Goal: Contribute content: Add original content to the website for others to see

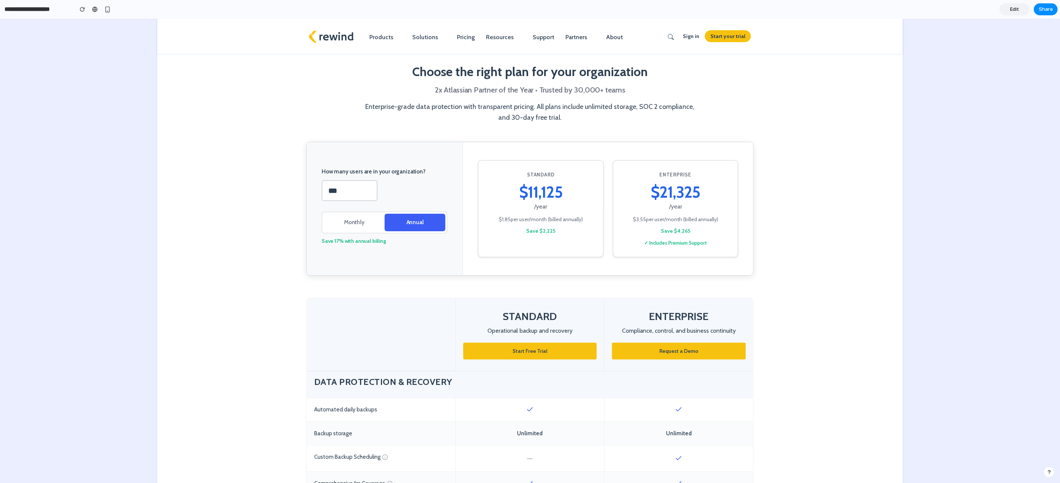
scroll to position [248, 0]
drag, startPoint x: 217, startPoint y: 242, endPoint x: 216, endPoint y: 237, distance: 5.6
click at [217, 242] on section "How many users are in your organization? *** Monthly Annual Save 17% with annua…" at bounding box center [530, 220] width 746 height 157
click at [517, 81] on div "Choose the right plan for your organization 2x Atlassian Partner of the Year • …" at bounding box center [530, 93] width 336 height 60
click at [198, 166] on section "How many users are in your organization? *** Monthly Annual Save 17% with annua…" at bounding box center [530, 220] width 746 height 157
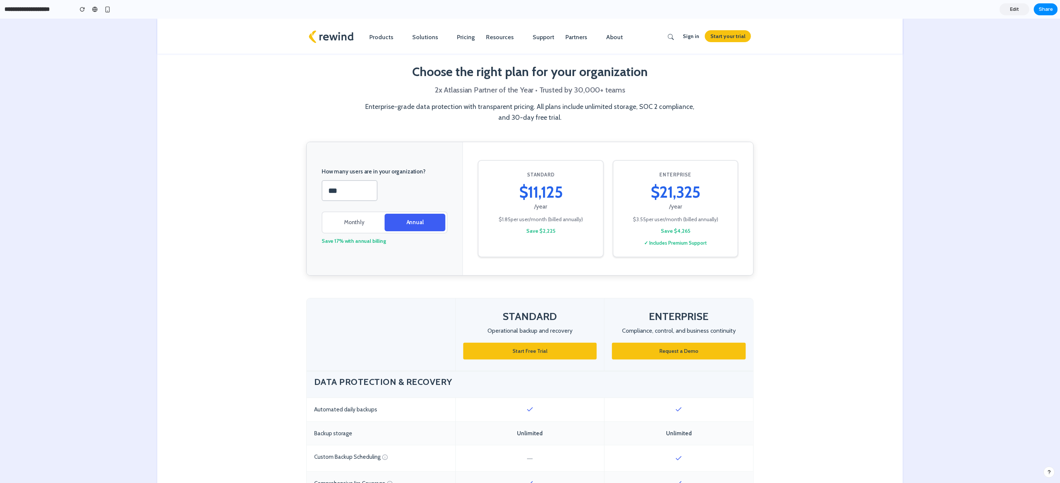
click at [353, 222] on button "Monthly" at bounding box center [354, 223] width 61 height 18
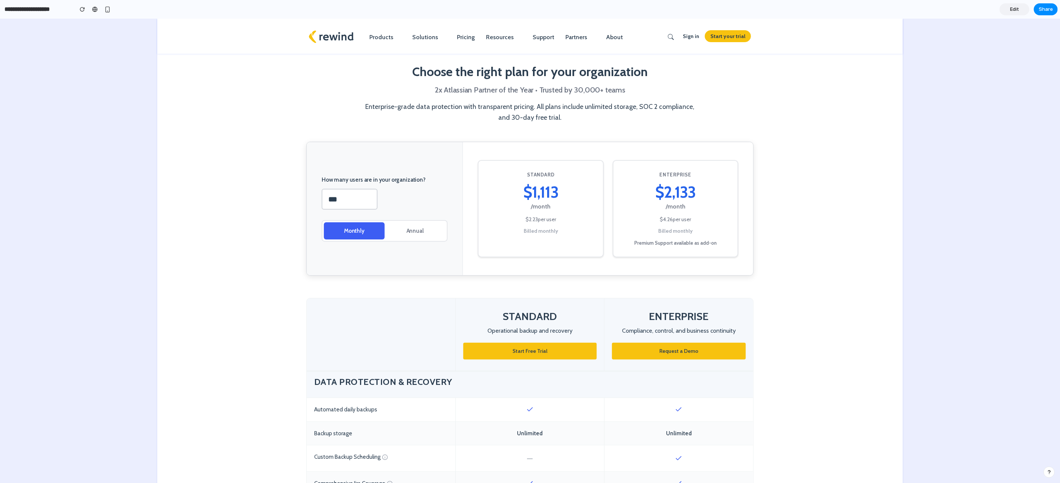
click at [418, 232] on button "Annual" at bounding box center [415, 231] width 61 height 18
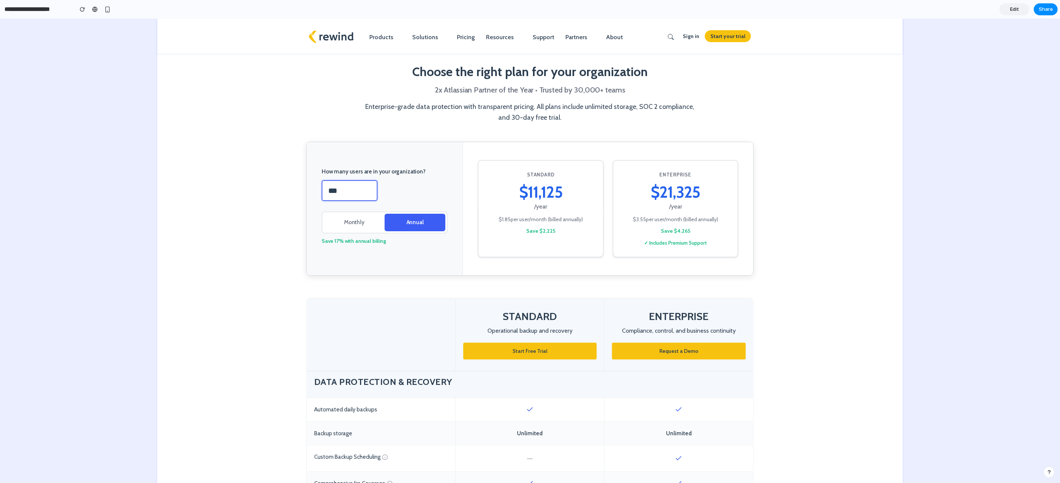
click at [348, 194] on input "***" at bounding box center [350, 190] width 56 height 21
drag, startPoint x: 349, startPoint y: 192, endPoint x: 341, endPoint y: 191, distance: 7.8
click at [341, 191] on input "*****" at bounding box center [350, 190] width 56 height 21
click at [354, 190] on input "*****" at bounding box center [350, 190] width 56 height 21
click at [359, 220] on button "Monthly" at bounding box center [354, 223] width 61 height 18
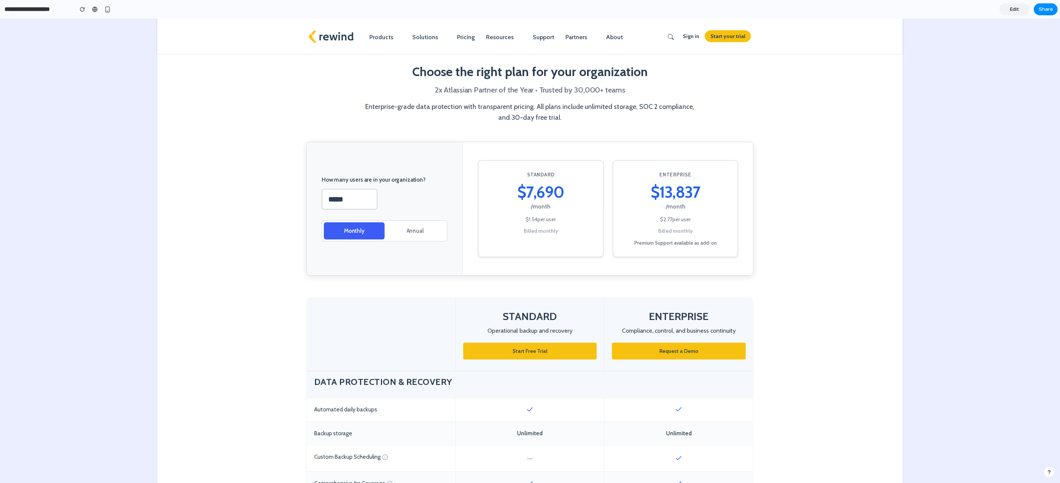
click at [404, 219] on div "How many users are in your organization? ***** Monthly Annual" at bounding box center [385, 208] width 156 height 133
click at [387, 224] on button "Annual" at bounding box center [415, 231] width 61 height 18
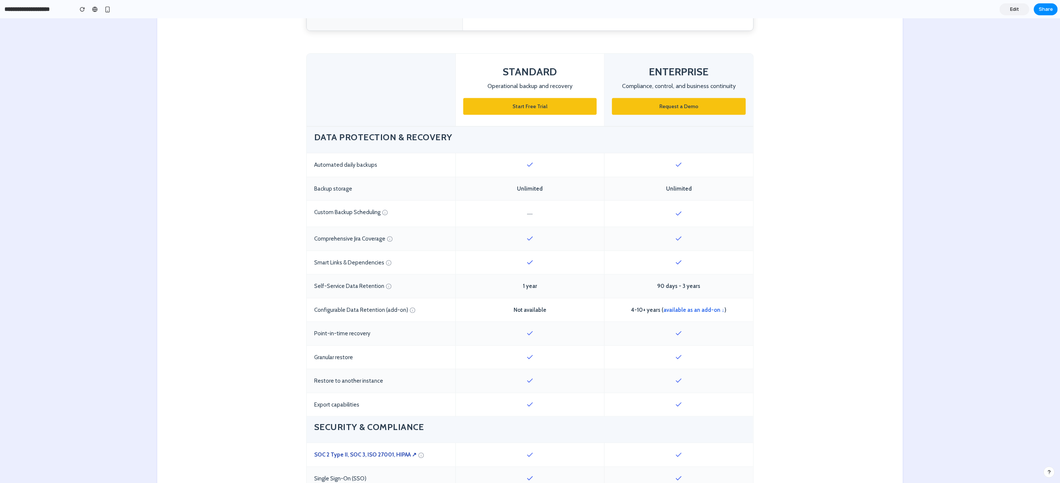
scroll to position [246, 0]
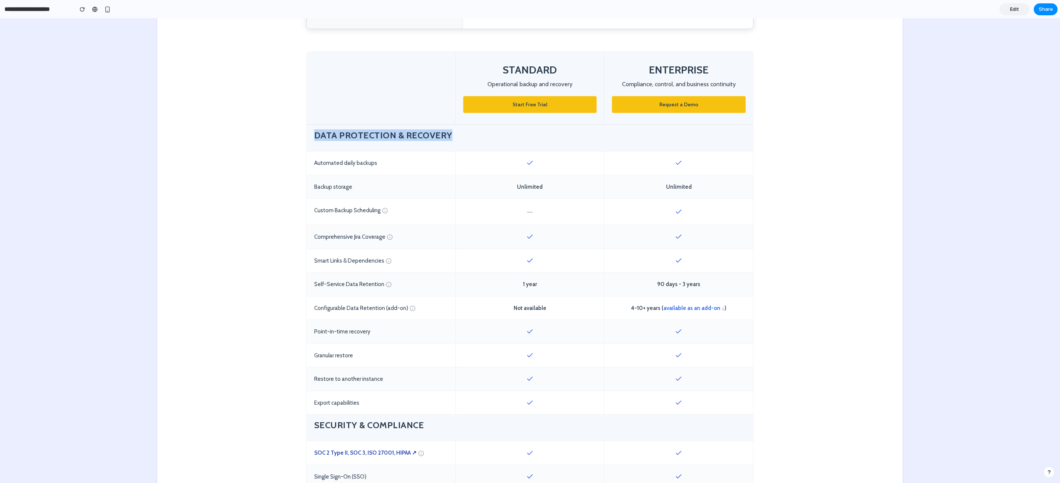
drag, startPoint x: 313, startPoint y: 133, endPoint x: 475, endPoint y: 131, distance: 161.8
click at [475, 131] on h4 "Data Protection & Recovery" at bounding box center [530, 135] width 432 height 12
click at [405, 132] on h4 "Data Protection & Recovery" at bounding box center [530, 135] width 432 height 12
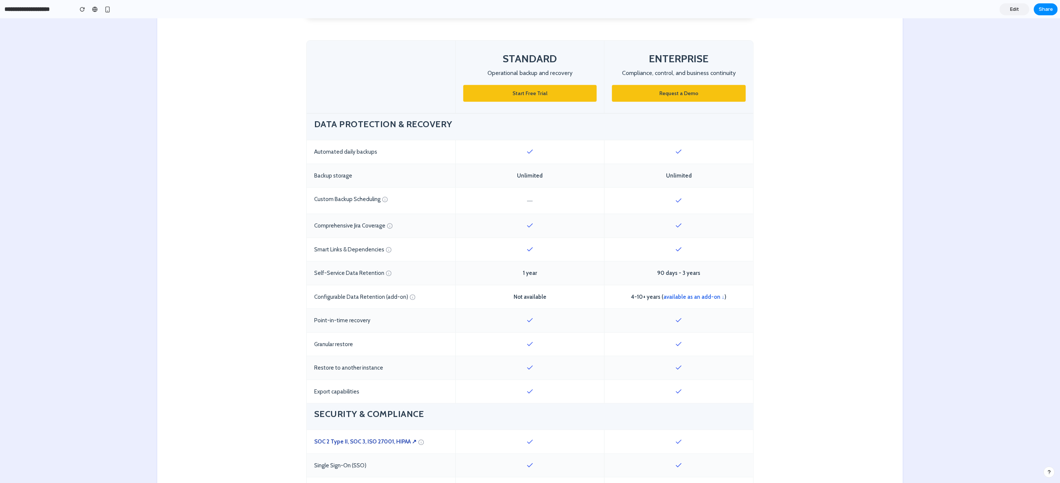
scroll to position [260, 0]
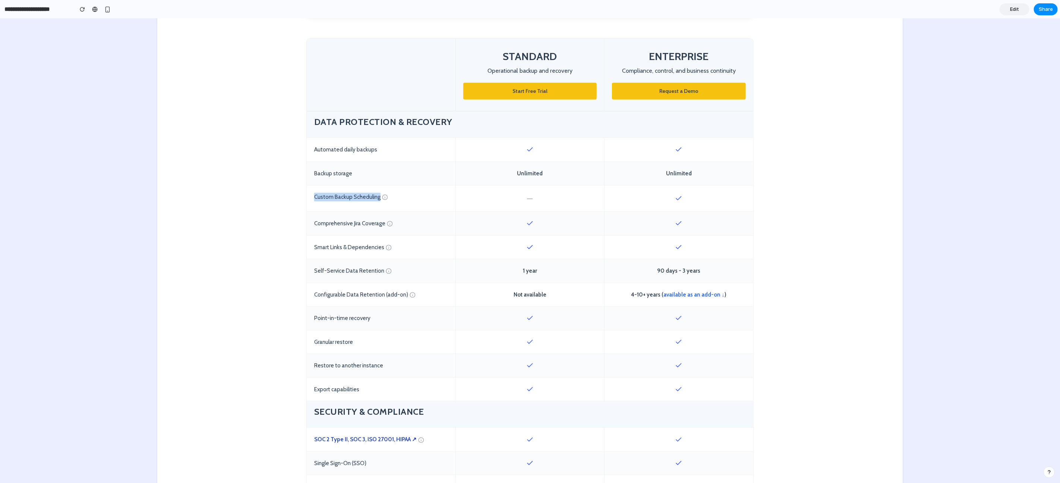
drag, startPoint x: 312, startPoint y: 197, endPoint x: 375, endPoint y: 197, distance: 63.0
click at [375, 197] on div "Custom Backup Scheduling" at bounding box center [381, 198] width 149 height 26
click at [688, 195] on div at bounding box center [679, 198] width 149 height 26
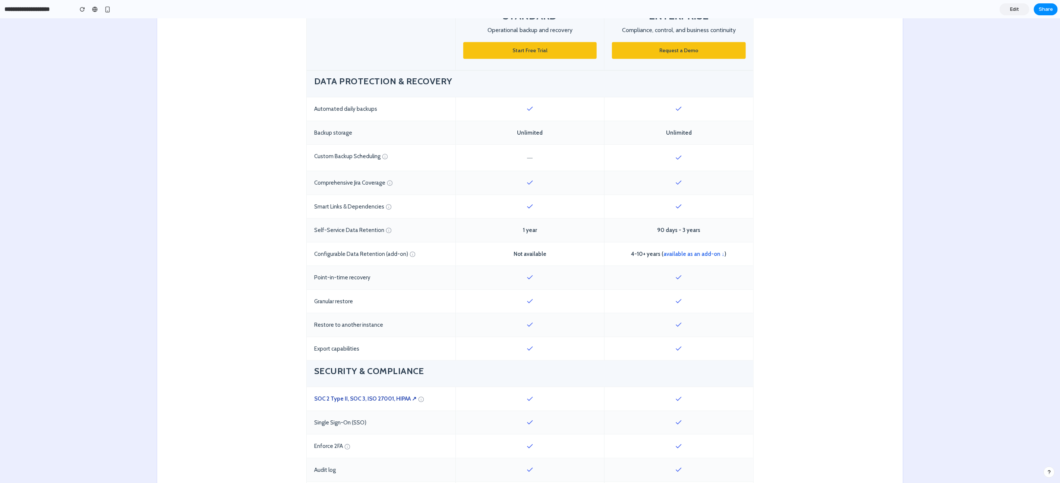
scroll to position [304, 0]
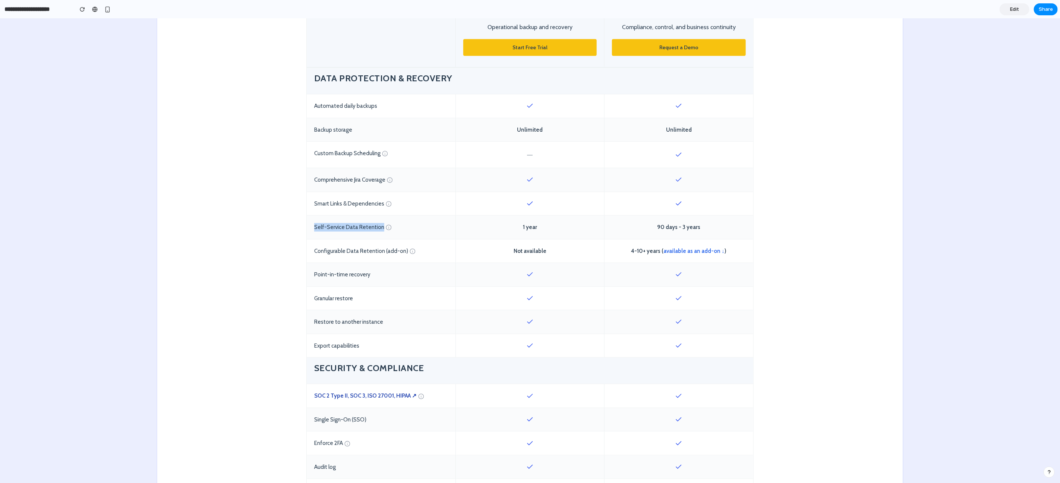
drag, startPoint x: 311, startPoint y: 226, endPoint x: 386, endPoint y: 224, distance: 74.6
click at [381, 224] on div "Self-Service Data Retention" at bounding box center [381, 227] width 149 height 23
click at [414, 226] on div "Self-Service Data Retention" at bounding box center [381, 227] width 149 height 23
drag, startPoint x: 544, startPoint y: 226, endPoint x: 509, endPoint y: 224, distance: 34.7
click at [510, 224] on div "1 year" at bounding box center [530, 227] width 149 height 23
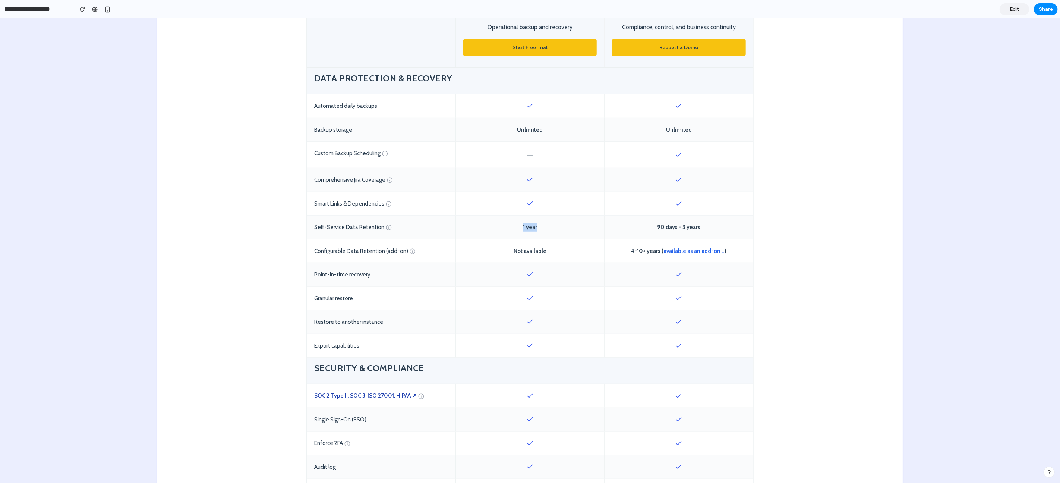
click at [555, 226] on div "1 year" at bounding box center [530, 227] width 149 height 23
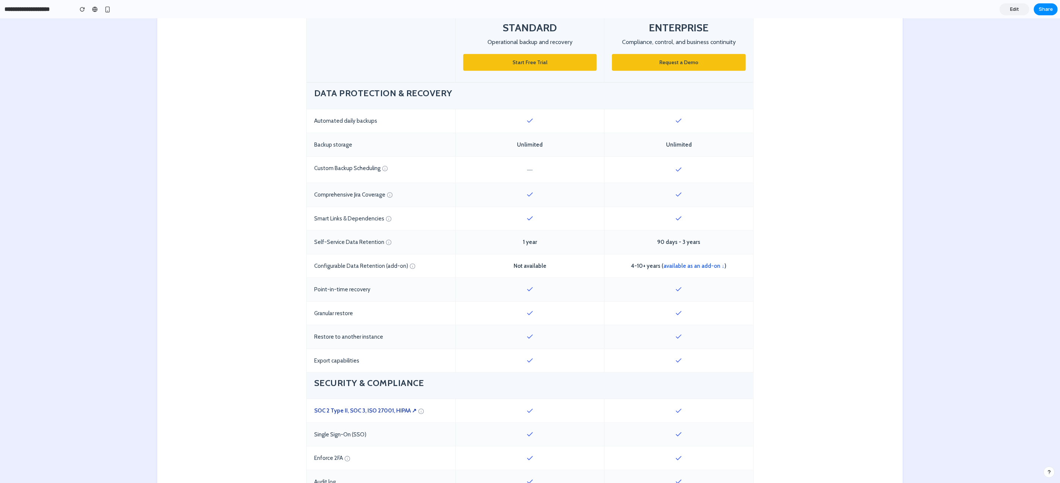
scroll to position [288, 0]
drag, startPoint x: 695, startPoint y: 244, endPoint x: 646, endPoint y: 247, distance: 49.7
click at [646, 247] on div "90 days - 3 years" at bounding box center [679, 242] width 149 height 23
drag, startPoint x: 704, startPoint y: 243, endPoint x: 651, endPoint y: 241, distance: 53.3
click at [651, 241] on div "90 days - 3 years" at bounding box center [679, 242] width 149 height 23
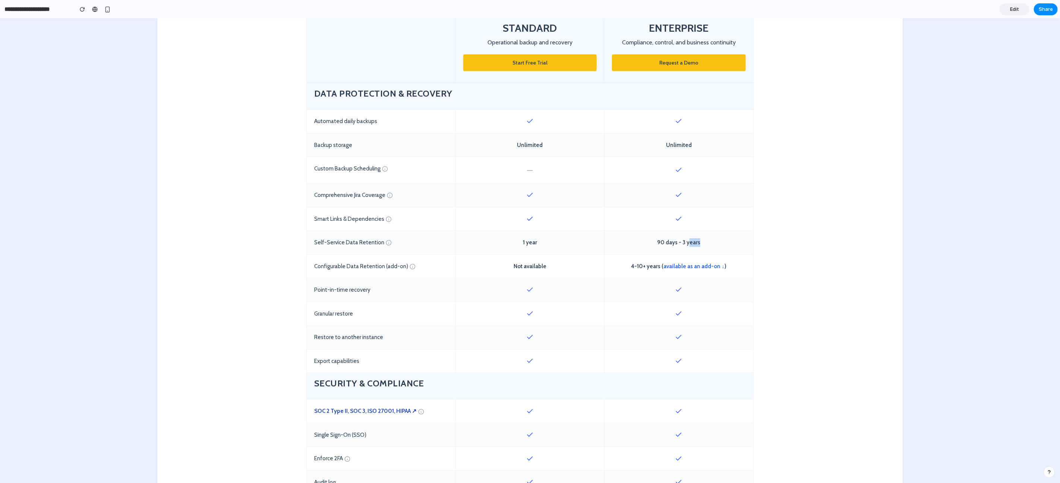
drag, startPoint x: 700, startPoint y: 243, endPoint x: 684, endPoint y: 243, distance: 15.7
click at [687, 243] on div "90 days - 3 years" at bounding box center [679, 242] width 149 height 23
click at [698, 243] on div "90 days - 3 years" at bounding box center [679, 242] width 149 height 23
drag, startPoint x: 655, startPoint y: 241, endPoint x: 701, endPoint y: 242, distance: 46.3
click at [701, 242] on div "90 days - 3 years" at bounding box center [679, 242] width 149 height 23
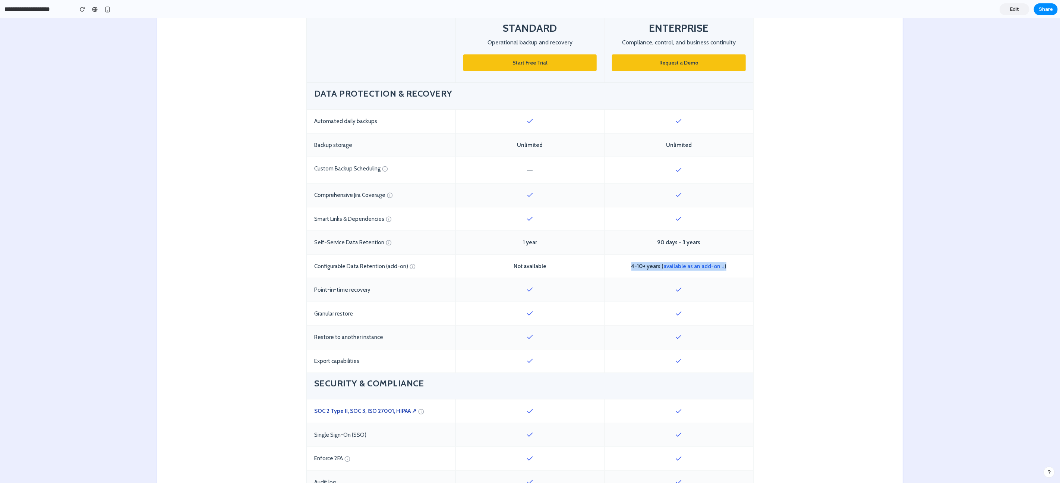
drag, startPoint x: 626, startPoint y: 265, endPoint x: 731, endPoint y: 264, distance: 105.2
click at [731, 264] on div "4-10+ years ( available as an add-on ↓ )" at bounding box center [679, 266] width 149 height 23
click at [732, 264] on div "4-10+ years ( available as an add-on ↓ )" at bounding box center [679, 266] width 149 height 23
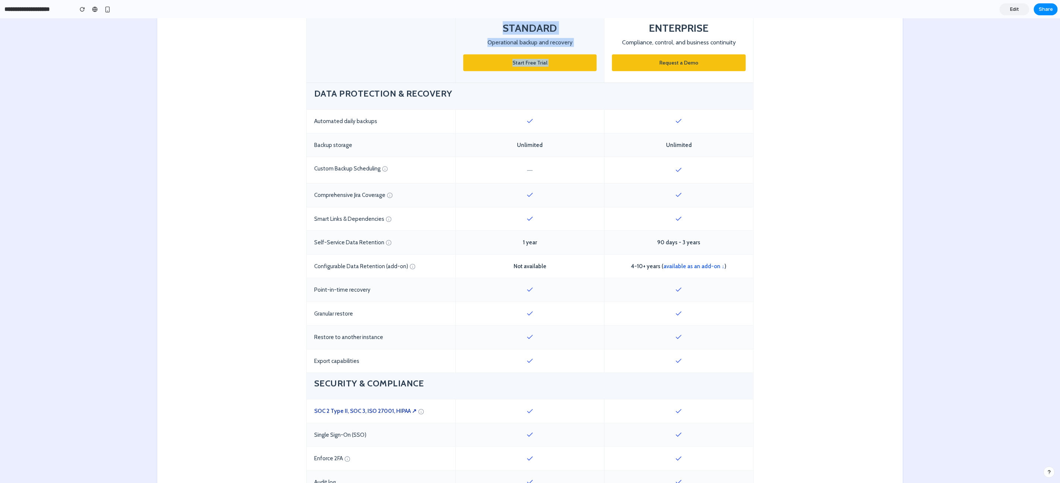
scroll to position [0, 0]
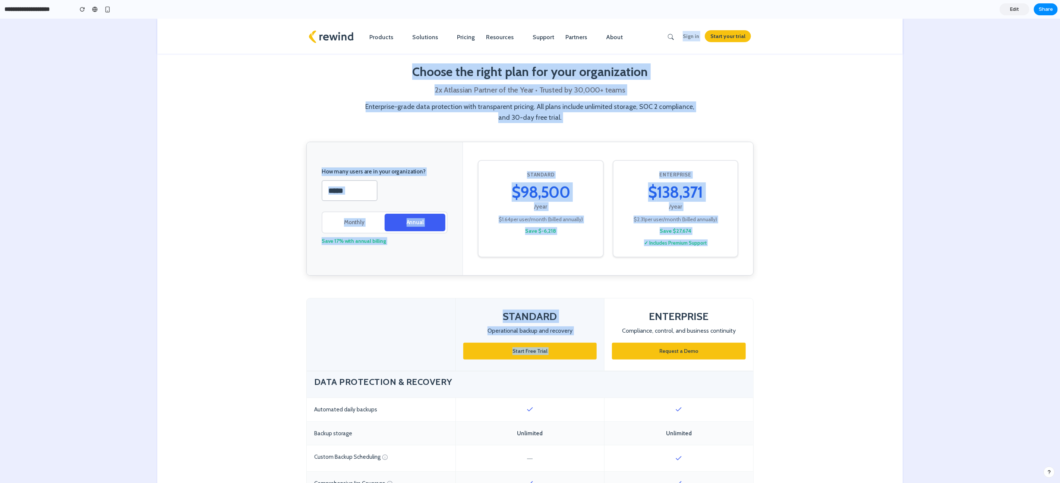
drag, startPoint x: 647, startPoint y: 25, endPoint x: 700, endPoint y: 26, distance: 53.3
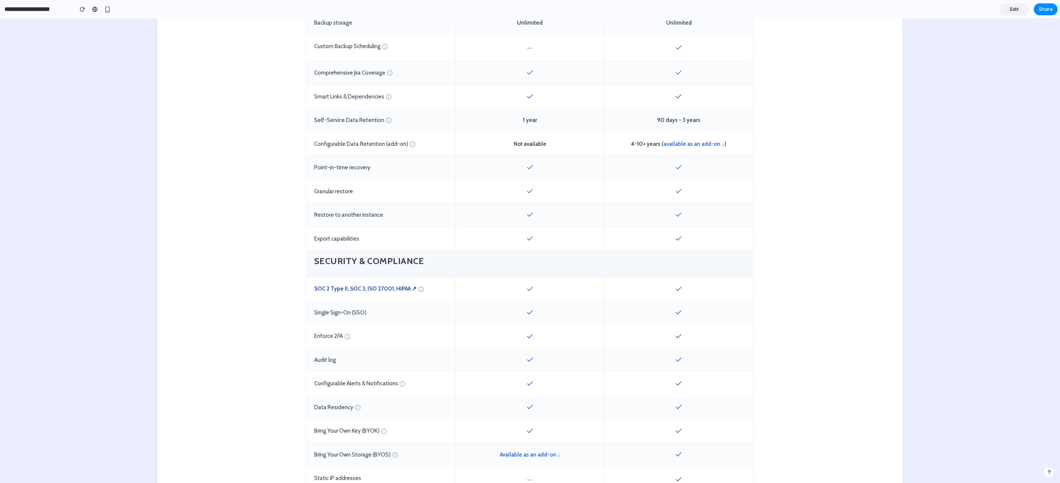
scroll to position [411, 0]
drag, startPoint x: 310, startPoint y: 214, endPoint x: 389, endPoint y: 212, distance: 78.3
click at [388, 212] on div "Restore to another instance" at bounding box center [381, 214] width 149 height 23
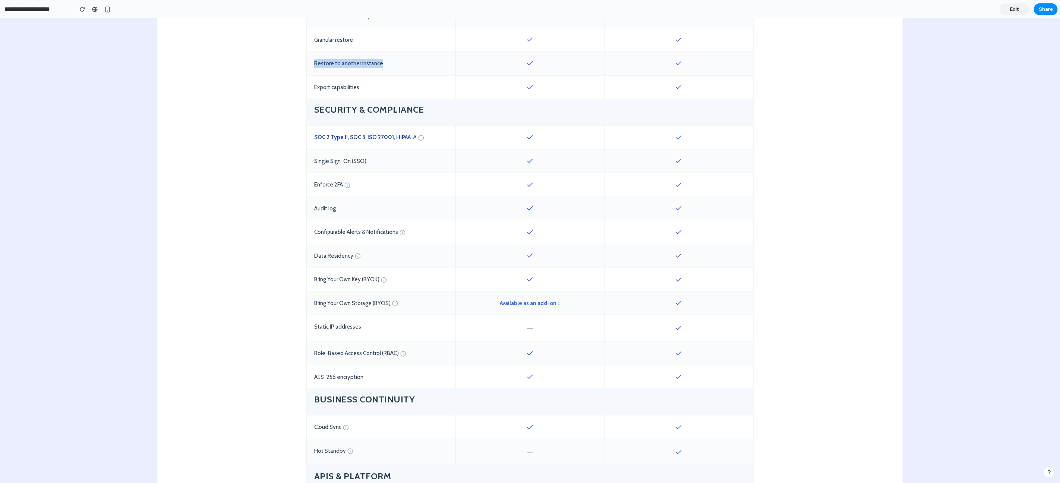
scroll to position [565, 0]
drag, startPoint x: 689, startPoint y: 300, endPoint x: 662, endPoint y: 300, distance: 26.9
click at [662, 300] on div at bounding box center [679, 300] width 149 height 23
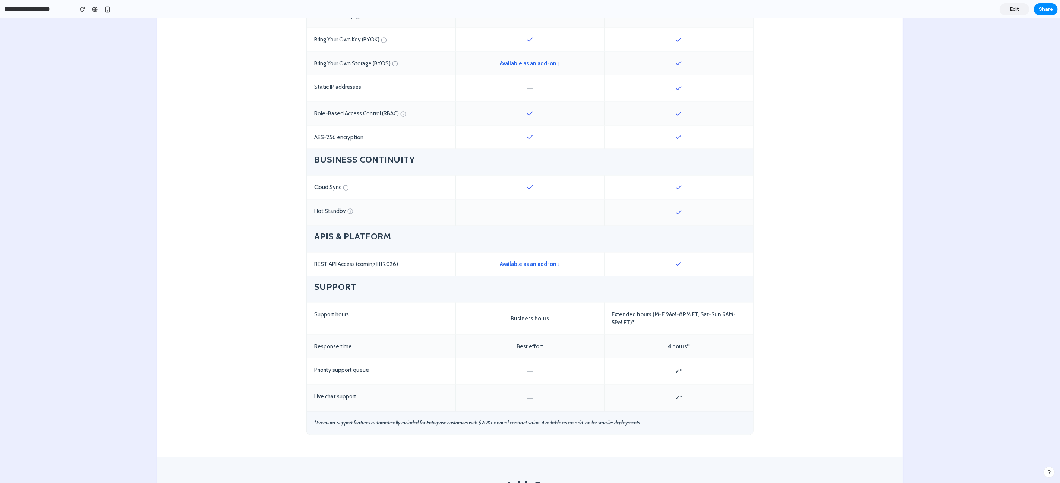
scroll to position [802, 0]
drag, startPoint x: 311, startPoint y: 264, endPoint x: 420, endPoint y: 263, distance: 109.3
click at [420, 263] on div "REST API Access (coming H1 2026)" at bounding box center [381, 263] width 149 height 23
click at [404, 265] on div "REST API Access (coming H1 2026)" at bounding box center [381, 263] width 149 height 23
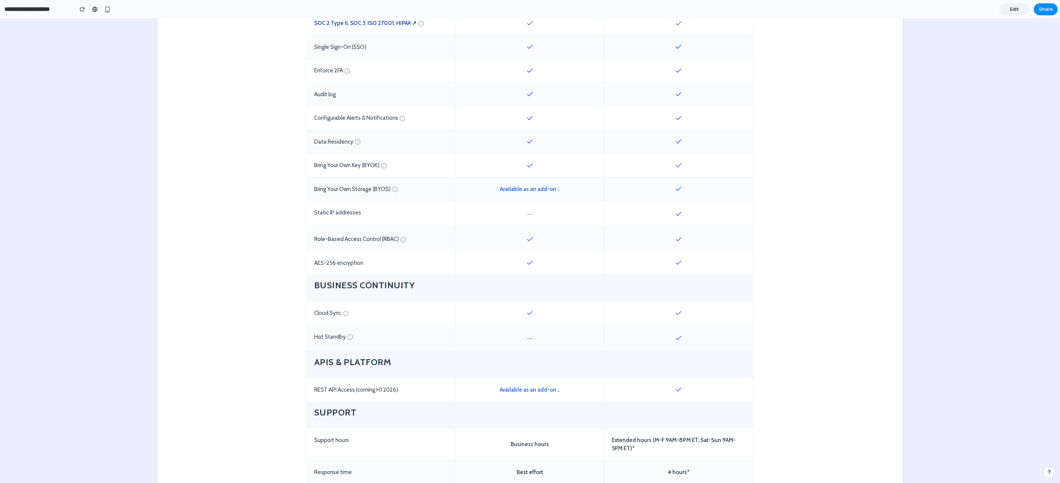
scroll to position [704, 0]
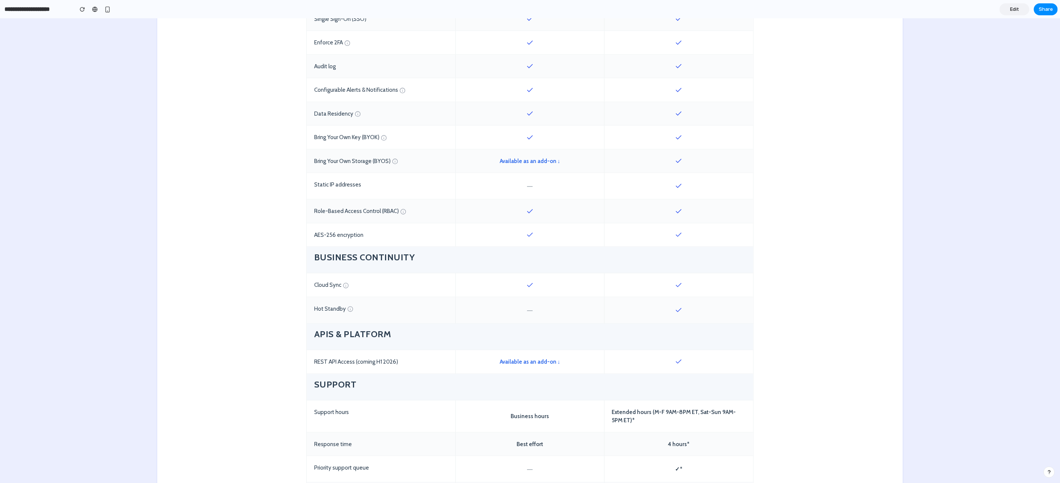
drag, startPoint x: 676, startPoint y: 310, endPoint x: 663, endPoint y: 309, distance: 12.7
click at [663, 309] on div at bounding box center [679, 310] width 149 height 26
drag, startPoint x: 361, startPoint y: 313, endPoint x: 312, endPoint y: 310, distance: 49.7
click at [312, 310] on div "Hot Standby" at bounding box center [381, 310] width 149 height 26
click at [333, 306] on div "Hot Standby" at bounding box center [381, 310] width 149 height 26
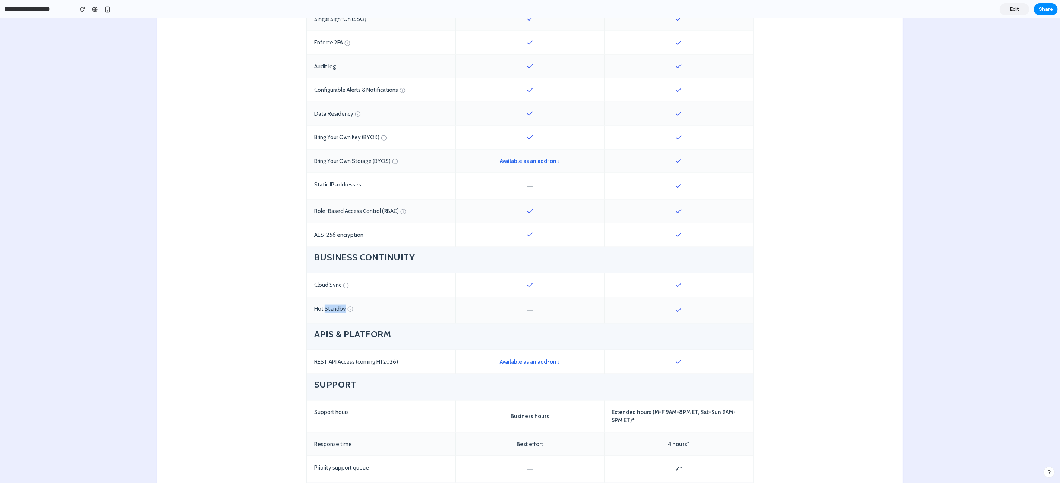
click at [333, 306] on div "Hot Standby" at bounding box center [381, 310] width 149 height 26
click at [338, 310] on div "Hot Standby" at bounding box center [381, 310] width 149 height 26
drag, startPoint x: 337, startPoint y: 311, endPoint x: 311, endPoint y: 311, distance: 26.5
click at [311, 311] on div "Hot Standby" at bounding box center [381, 310] width 149 height 26
drag, startPoint x: 695, startPoint y: 314, endPoint x: 686, endPoint y: 313, distance: 9.4
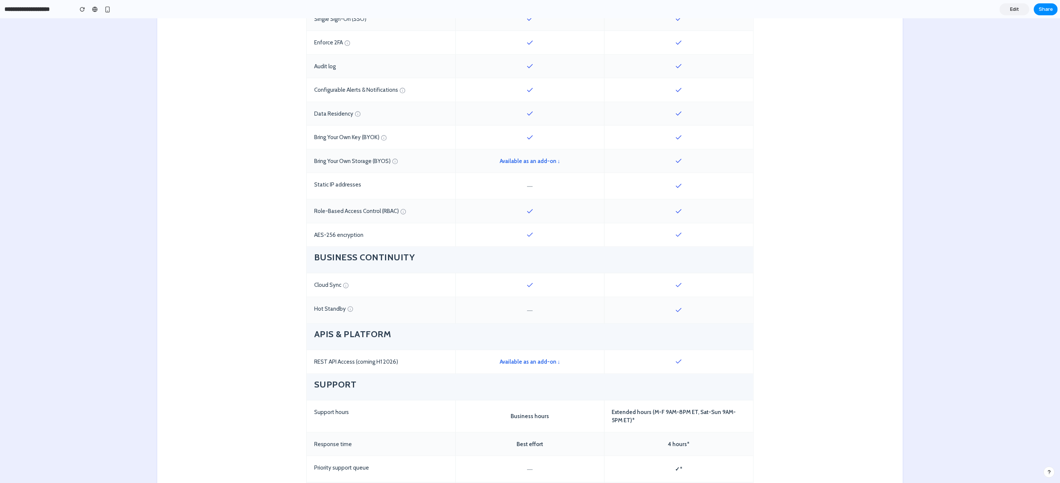
click at [695, 314] on div at bounding box center [679, 310] width 149 height 26
drag, startPoint x: 355, startPoint y: 311, endPoint x: 310, endPoint y: 310, distance: 45.1
click at [310, 310] on div "Hot Standby" at bounding box center [381, 310] width 149 height 26
click at [669, 312] on div at bounding box center [679, 310] width 149 height 26
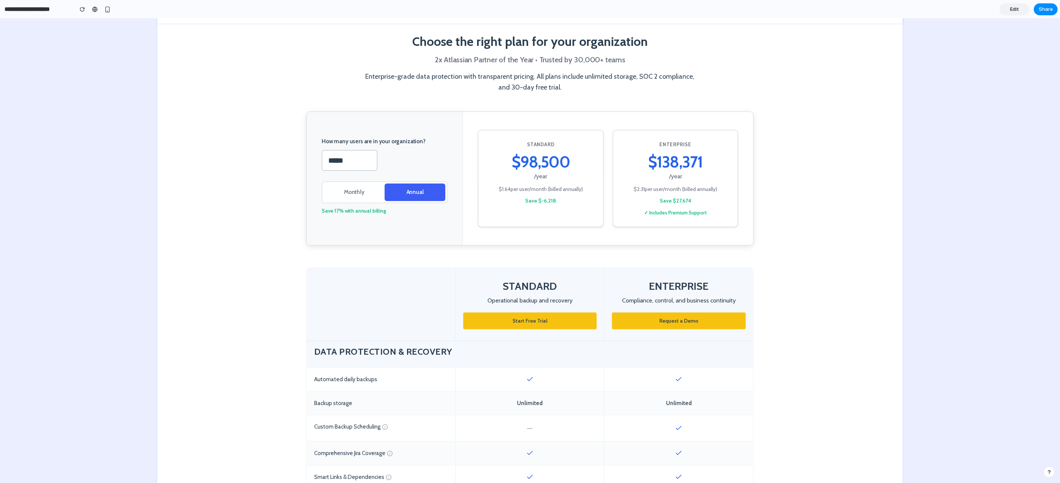
scroll to position [0, 0]
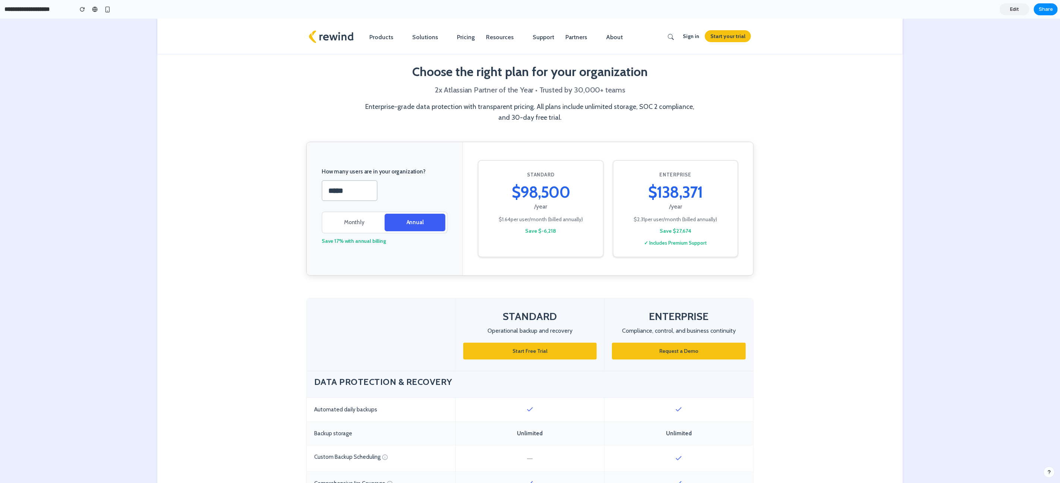
drag, startPoint x: 353, startPoint y: 194, endPoint x: 339, endPoint y: 193, distance: 14.2
click at [352, 194] on input "*****" at bounding box center [350, 190] width 56 height 21
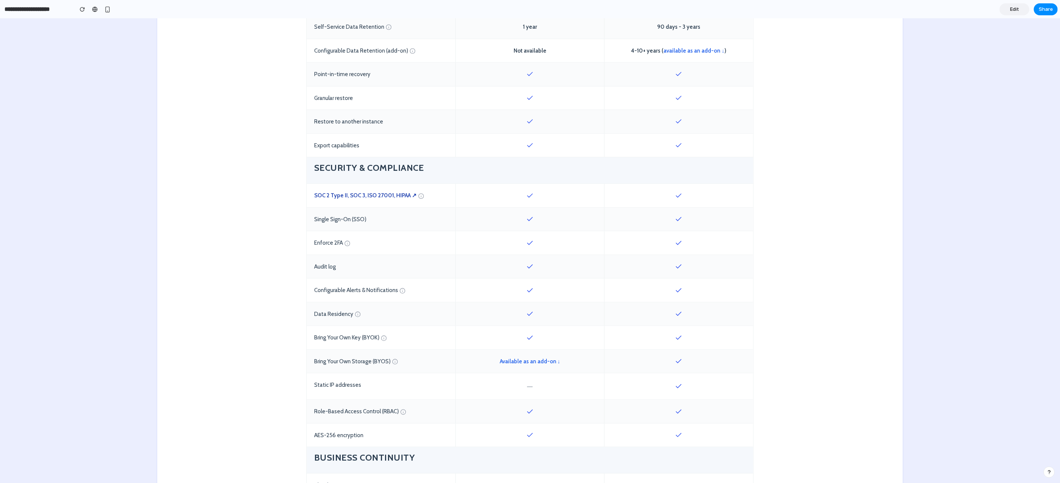
scroll to position [630, 0]
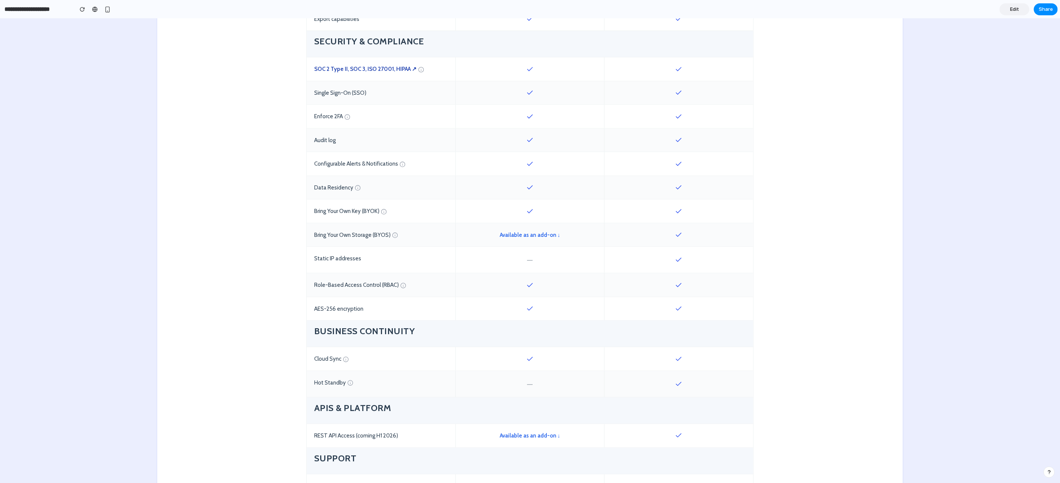
type input "***"
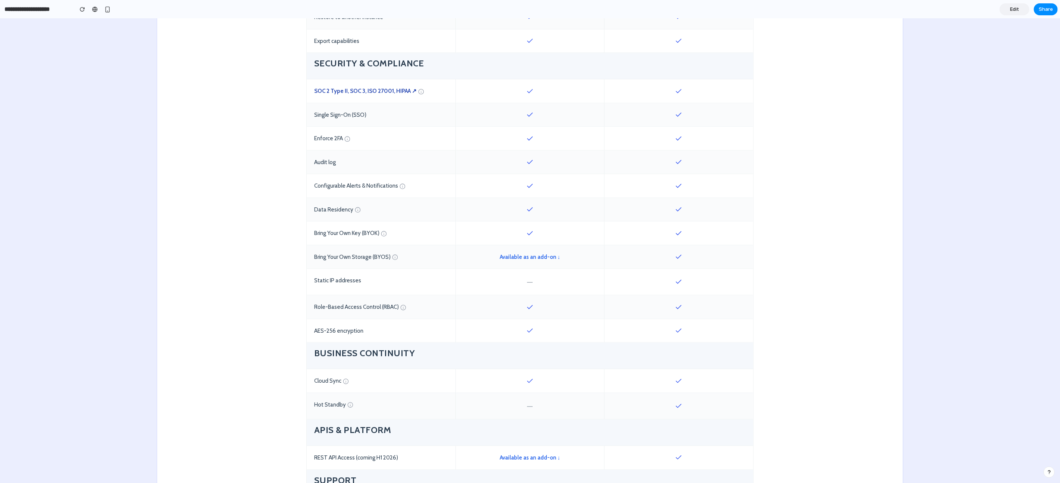
scroll to position [605, 0]
click at [541, 260] on link "Available as an add-on ↓" at bounding box center [530, 260] width 61 height 9
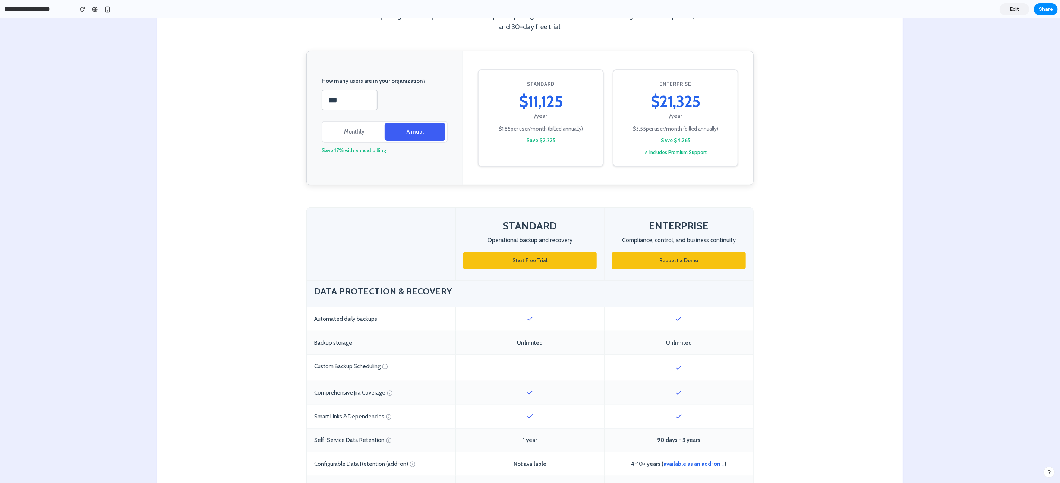
scroll to position [0, 0]
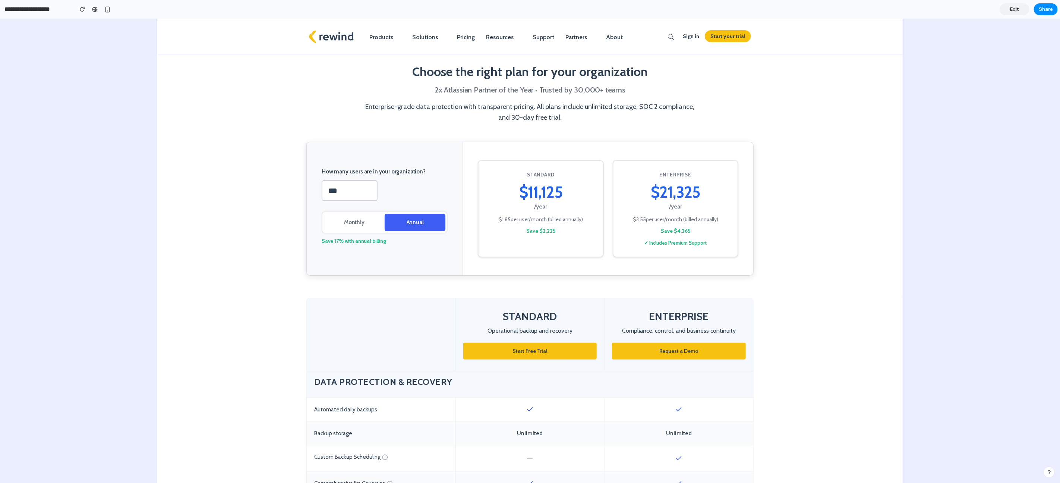
click at [183, 127] on section "Choose the right plan for your organization 2x Atlassian Partner of the Year • …" at bounding box center [530, 80] width 746 height 123
click at [1013, 8] on span "Edit" at bounding box center [1015, 9] width 9 height 7
click at [186, 142] on section "How many users are in your organization? *** Monthly Annual Save 17% with annua…" at bounding box center [530, 220] width 746 height 157
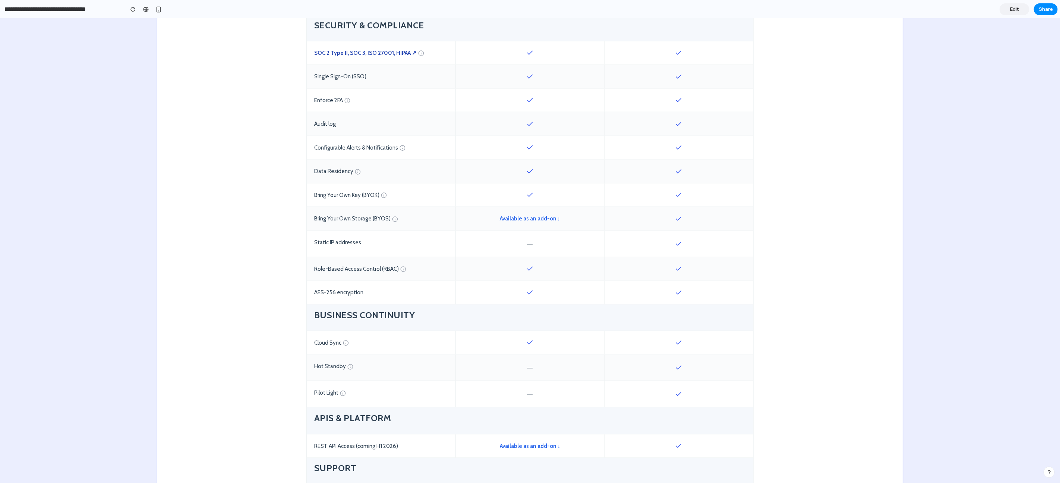
scroll to position [751, 0]
drag, startPoint x: 683, startPoint y: 394, endPoint x: 659, endPoint y: 393, distance: 24.2
click at [659, 393] on div at bounding box center [679, 392] width 149 height 26
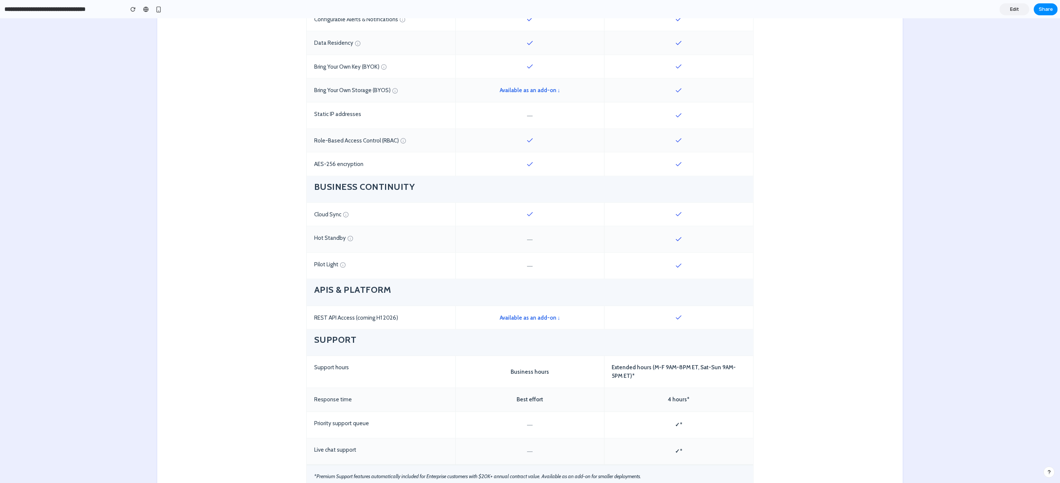
scroll to position [845, 0]
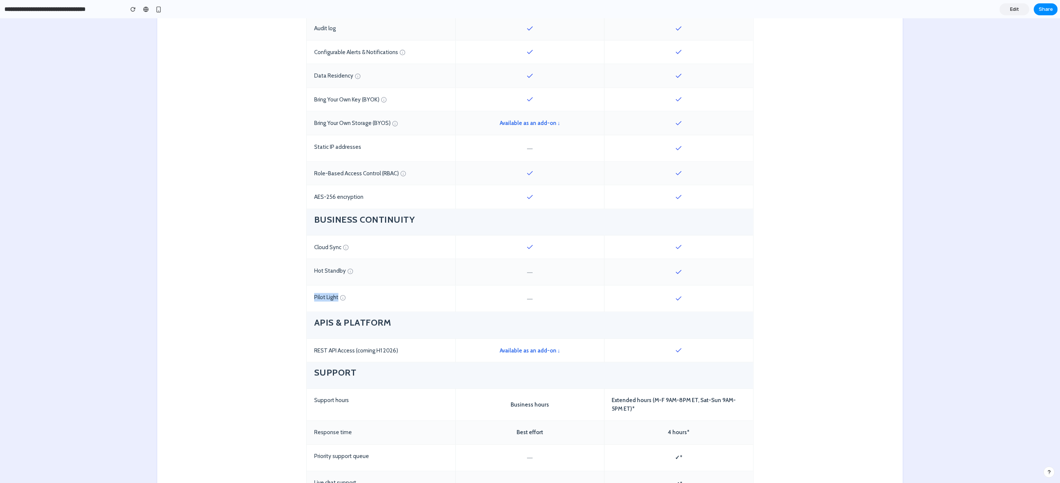
drag, startPoint x: 311, startPoint y: 299, endPoint x: 334, endPoint y: 300, distance: 23.1
click at [334, 300] on div "Pilot Light" at bounding box center [381, 299] width 149 height 26
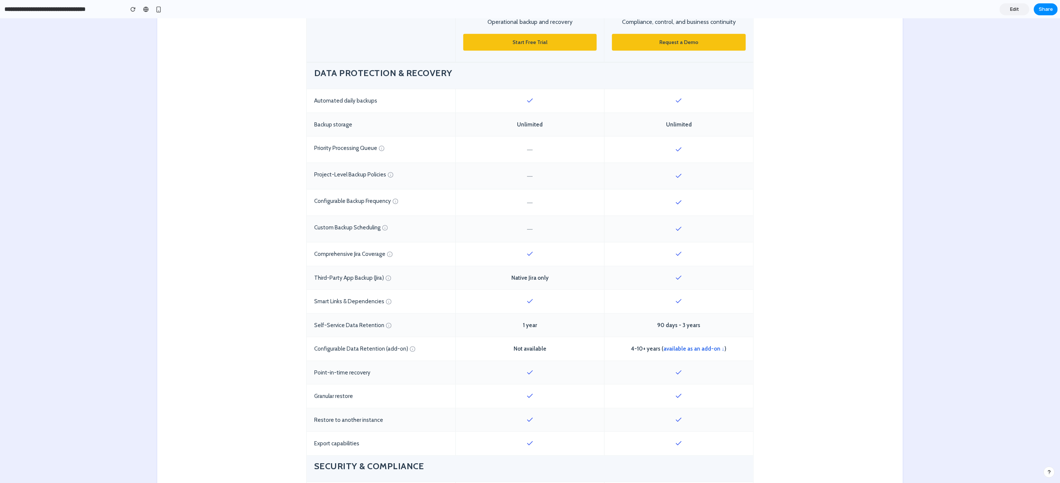
scroll to position [300, 0]
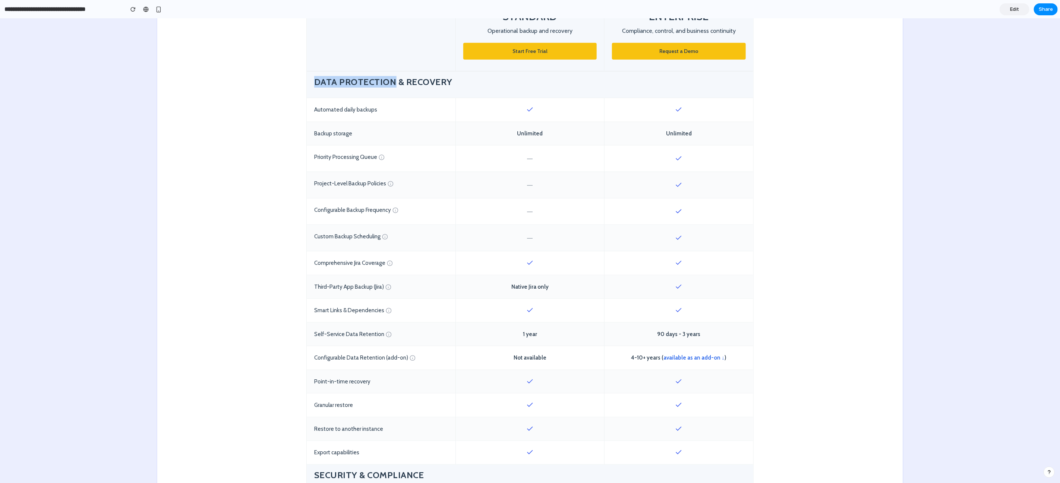
drag, startPoint x: 390, startPoint y: 82, endPoint x: 321, endPoint y: 91, distance: 70.3
click at [307, 84] on div "Data Protection & Recovery" at bounding box center [530, 85] width 447 height 26
drag, startPoint x: 358, startPoint y: 110, endPoint x: 360, endPoint y: 114, distance: 5.0
click at [359, 112] on div "Automated daily backups" at bounding box center [381, 109] width 149 height 23
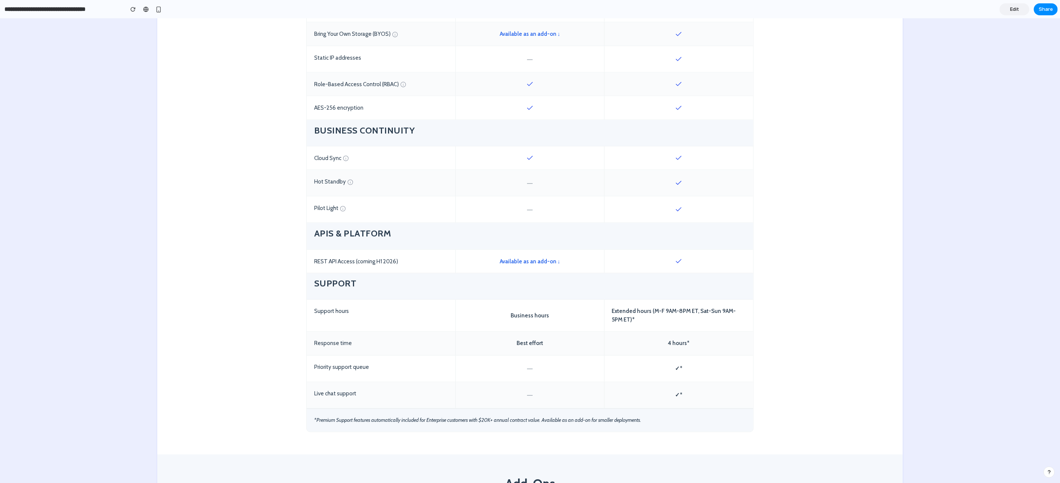
scroll to position [936, 0]
click at [569, 414] on div "*Premium Support features automatically included for Enterprise customers with …" at bounding box center [530, 417] width 447 height 23
click at [568, 418] on div "*Premium Support features automatically included for Enterprise customers with …" at bounding box center [530, 417] width 447 height 23
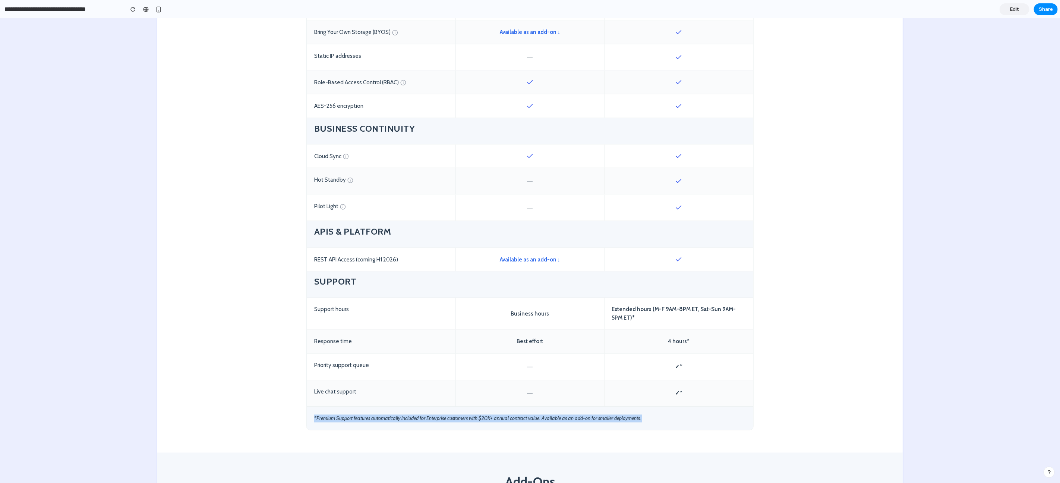
click at [568, 418] on div "*Premium Support features automatically included for Enterprise customers with …" at bounding box center [530, 417] width 447 height 23
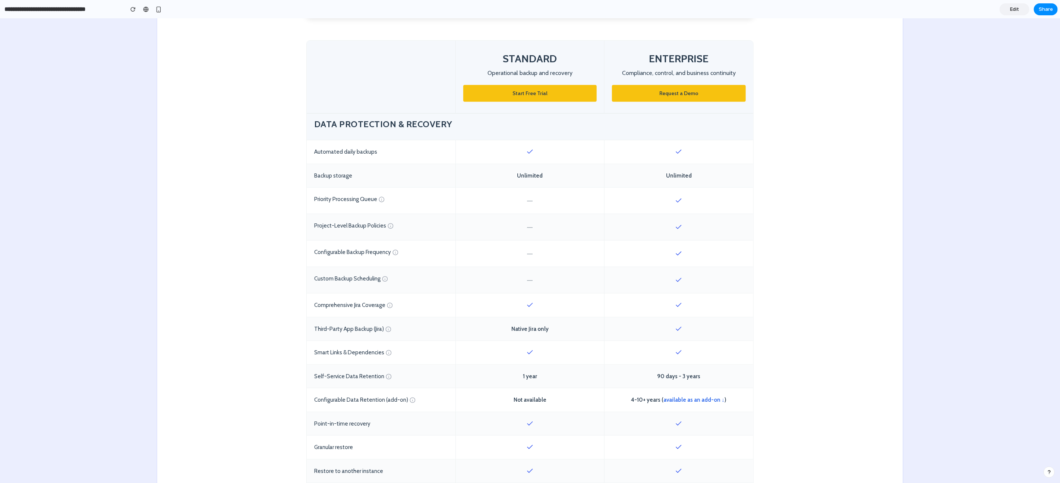
scroll to position [150, 0]
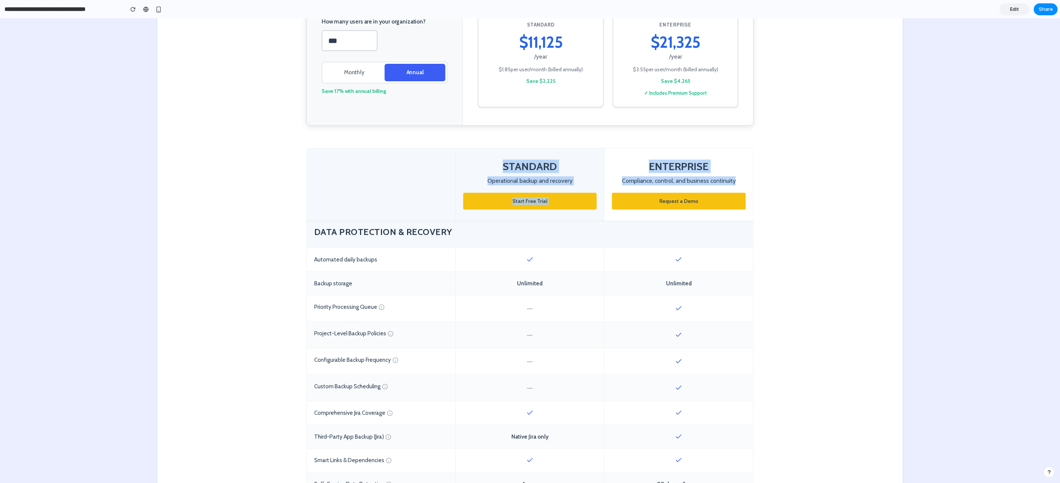
drag, startPoint x: 498, startPoint y: 166, endPoint x: 735, endPoint y: 180, distance: 237.3
click at [735, 180] on div "STANDARD Operational backup and recovery Start Free Trial ENTERPRISE Compliance…" at bounding box center [530, 184] width 447 height 73
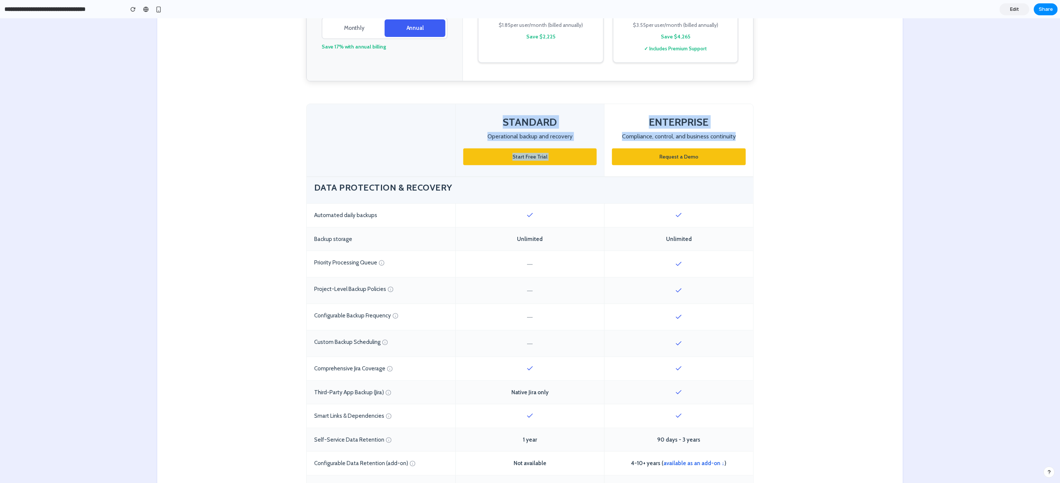
scroll to position [196, 0]
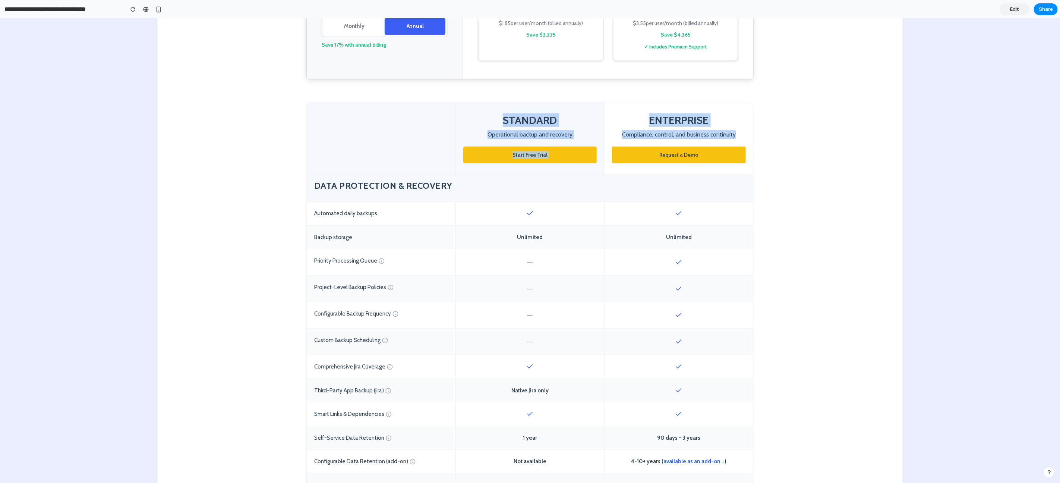
click at [655, 118] on h3 "ENTERPRISE" at bounding box center [679, 119] width 134 height 13
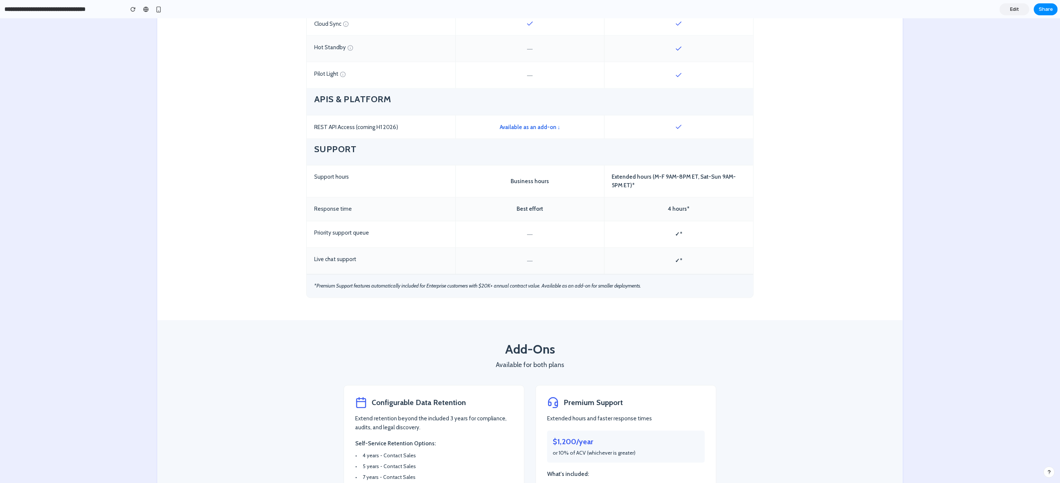
scroll to position [1077, 0]
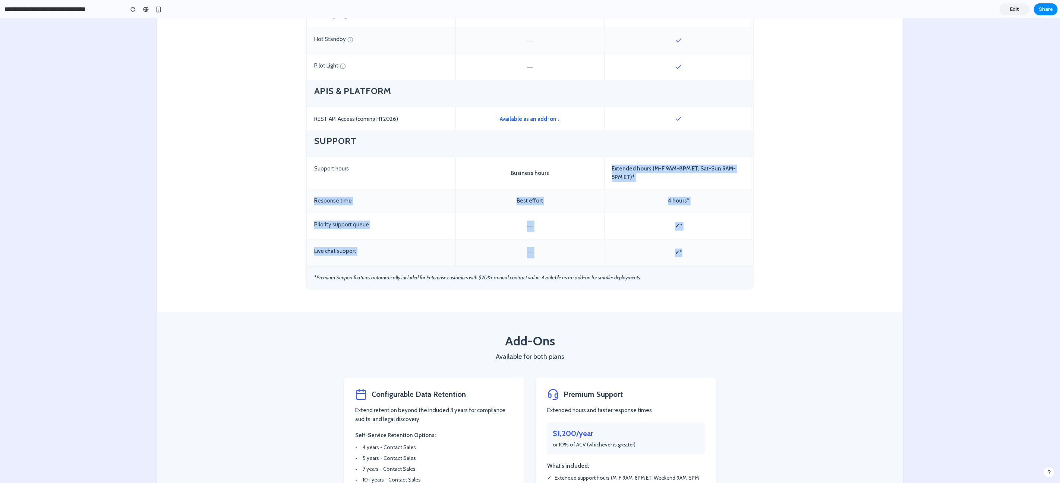
drag, startPoint x: 702, startPoint y: 250, endPoint x: 609, endPoint y: 166, distance: 125.6
drag, startPoint x: 662, startPoint y: 198, endPoint x: 657, endPoint y: 203, distance: 6.6
click at [662, 198] on div "4 hours*" at bounding box center [679, 200] width 149 height 23
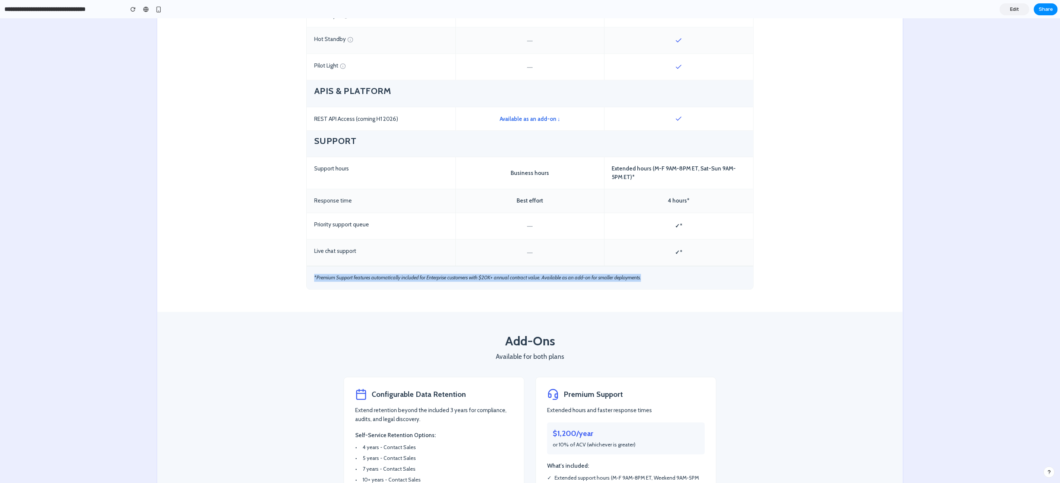
drag, startPoint x: 312, startPoint y: 278, endPoint x: 644, endPoint y: 279, distance: 331.9
click at [644, 279] on div "*Premium Support features automatically included for Enterprise customers with …" at bounding box center [530, 277] width 447 height 23
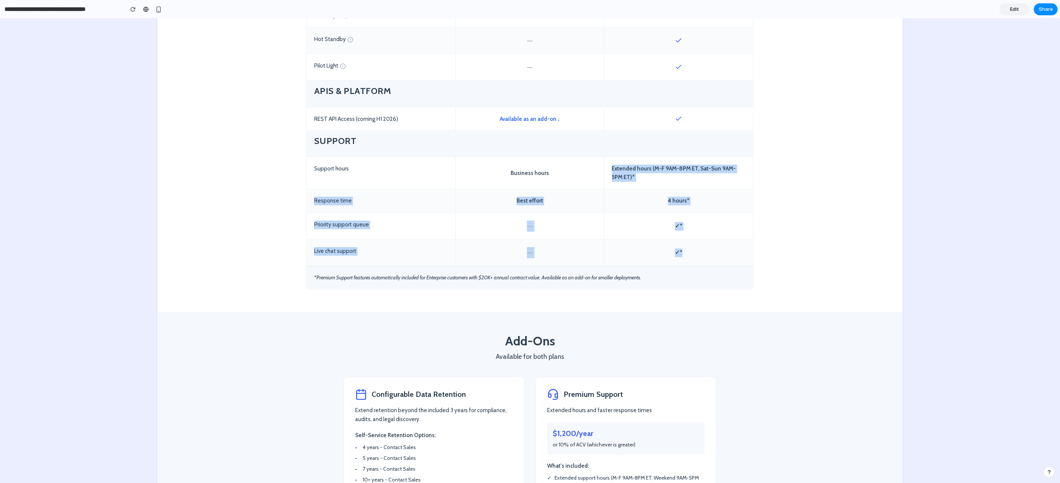
drag, startPoint x: 692, startPoint y: 257, endPoint x: 616, endPoint y: 164, distance: 120.8
click at [672, 203] on div "4 hours*" at bounding box center [679, 200] width 149 height 23
drag, startPoint x: 481, startPoint y: 279, endPoint x: 506, endPoint y: 278, distance: 25.4
click at [506, 278] on div "*Premium Support features automatically included for Enterprise customers with …" at bounding box center [530, 277] width 447 height 23
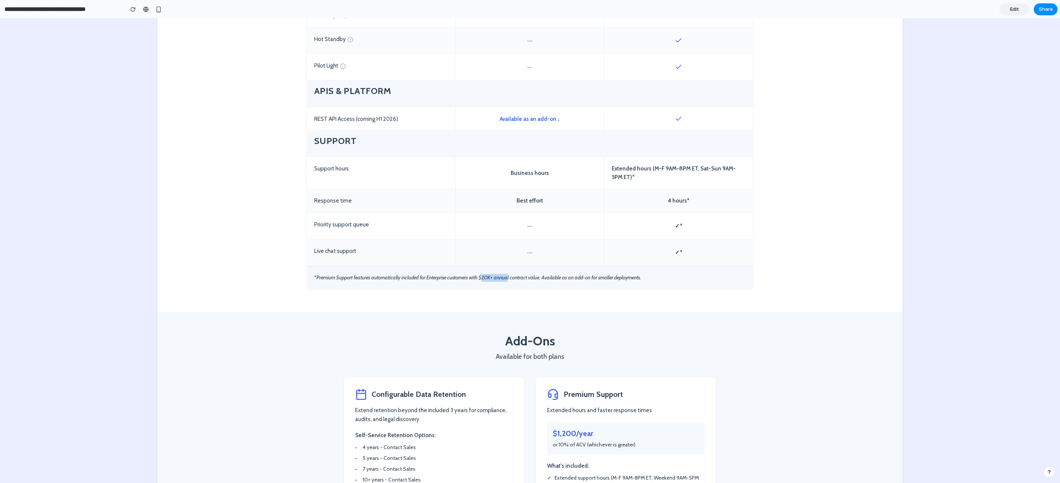
click at [492, 277] on div "*Premium Support features automatically included for Enterprise customers with …" at bounding box center [530, 277] width 447 height 23
drag, startPoint x: 478, startPoint y: 278, endPoint x: 540, endPoint y: 276, distance: 62.3
click at [540, 276] on div "*Premium Support features automatically included for Enterprise customers with …" at bounding box center [530, 277] width 447 height 23
click at [481, 278] on div "*Premium Support features automatically included for Enterprise customers with …" at bounding box center [530, 277] width 447 height 23
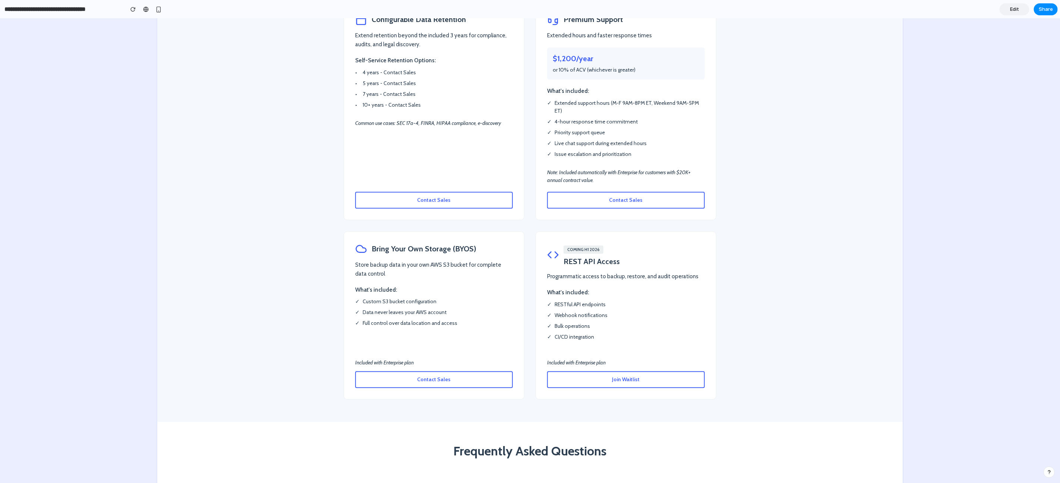
scroll to position [1738, 0]
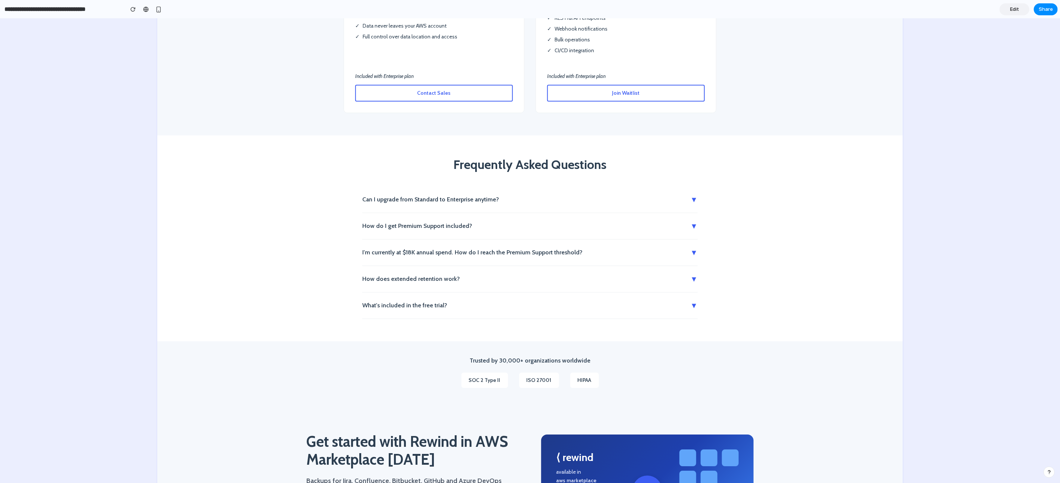
click at [420, 255] on button "I'm currently at $18K annual spend. How do I reach the Premium Support threshol…" at bounding box center [530, 252] width 336 height 26
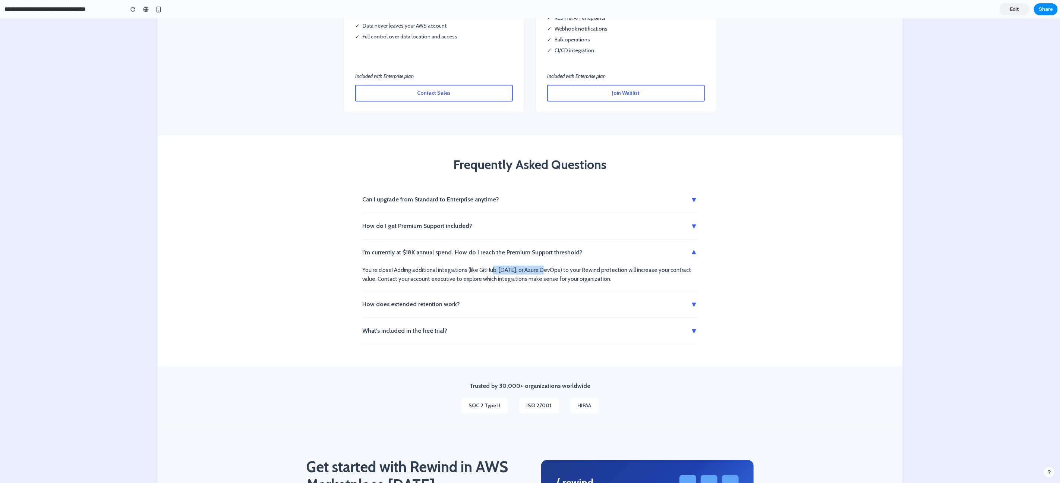
drag, startPoint x: 486, startPoint y: 271, endPoint x: 536, endPoint y: 271, distance: 50.0
click at [536, 271] on div "You're close! Adding additional integrations (like GitHub, Monday, or Azure Dev…" at bounding box center [530, 277] width 336 height 25
click at [541, 270] on div "You're close! Adding additional integrations (like GitHub, Monday, or Azure Dev…" at bounding box center [530, 277] width 336 height 25
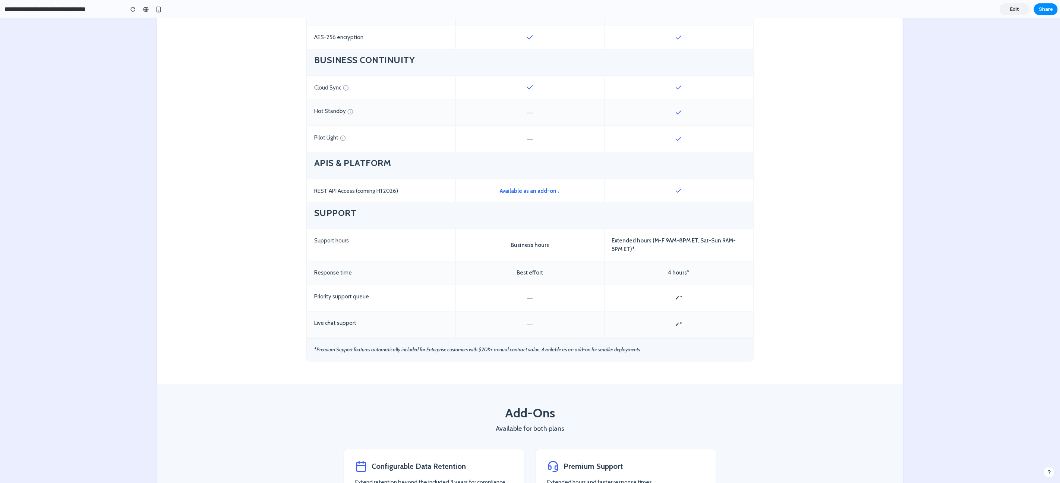
scroll to position [974, 0]
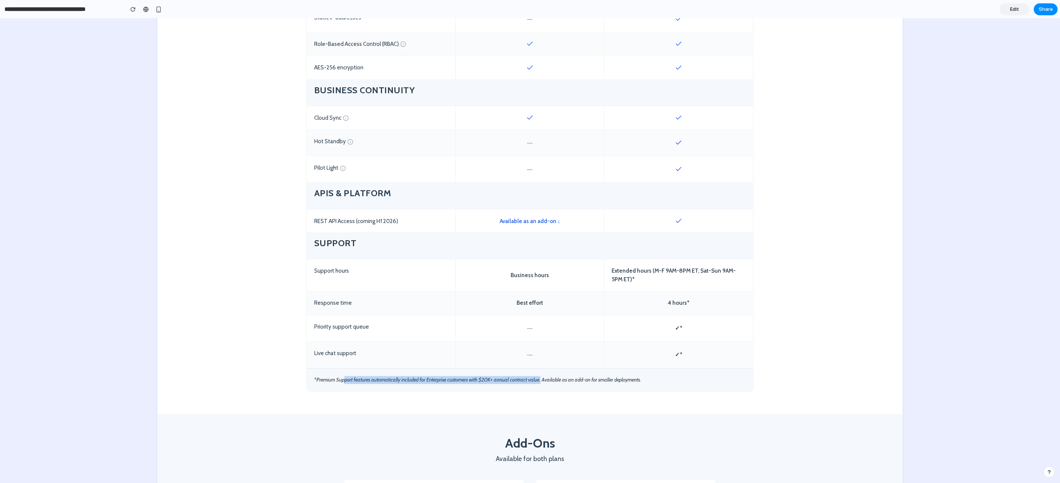
drag, startPoint x: 342, startPoint y: 380, endPoint x: 540, endPoint y: 381, distance: 198.0
click at [540, 381] on div "*Premium Support features automatically included for Enterprise customers with …" at bounding box center [530, 379] width 447 height 23
click at [540, 380] on div "*Premium Support features automatically included for Enterprise customers with …" at bounding box center [530, 379] width 447 height 23
drag, startPoint x: 539, startPoint y: 380, endPoint x: 480, endPoint y: 381, distance: 59.7
click at [480, 381] on div "*Premium Support features automatically included for Enterprise customers with …" at bounding box center [530, 379] width 447 height 23
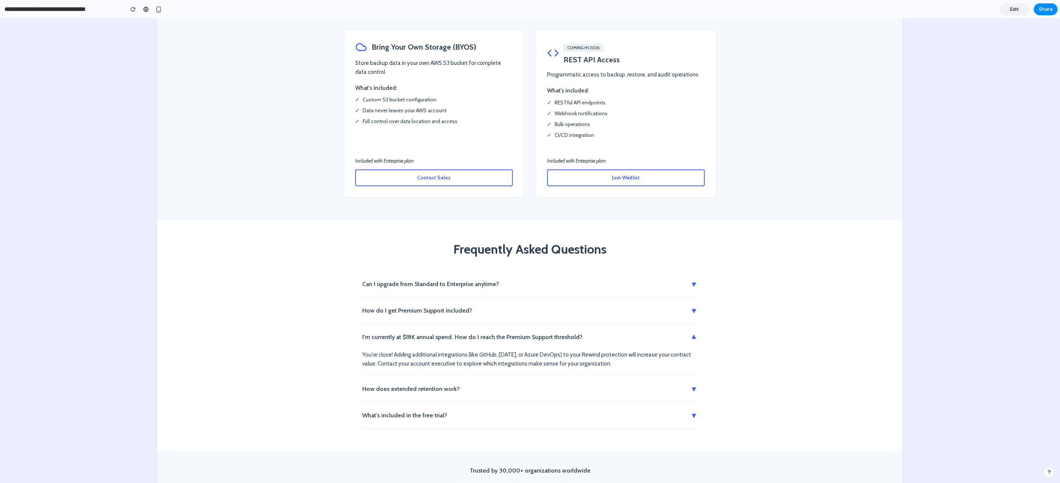
scroll to position [1623, 0]
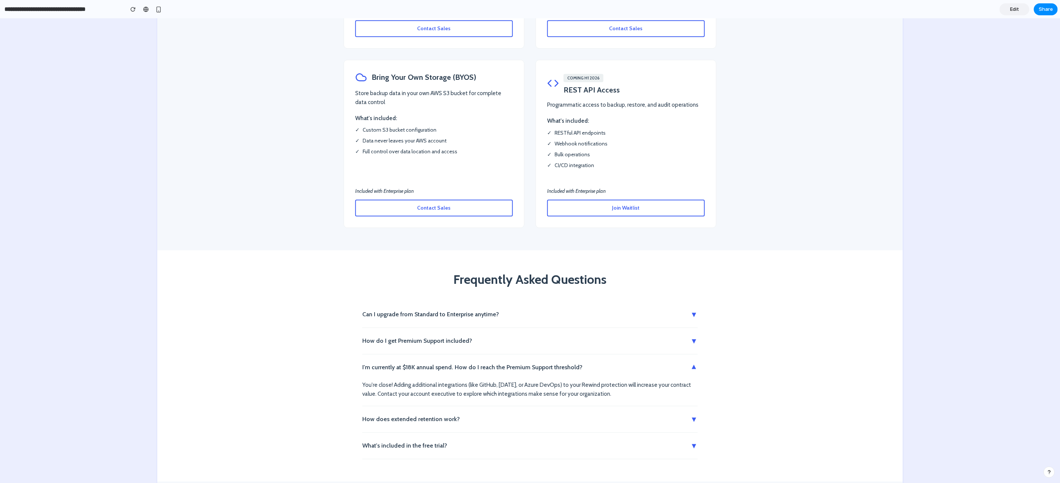
click at [686, 380] on div "You're close! Adding additional integrations (like GitHub, Monday, or Azure Dev…" at bounding box center [530, 392] width 336 height 25
click at [685, 367] on button "I'm currently at $18K annual spend. How do I reach the Premium Support threshol…" at bounding box center [530, 367] width 336 height 26
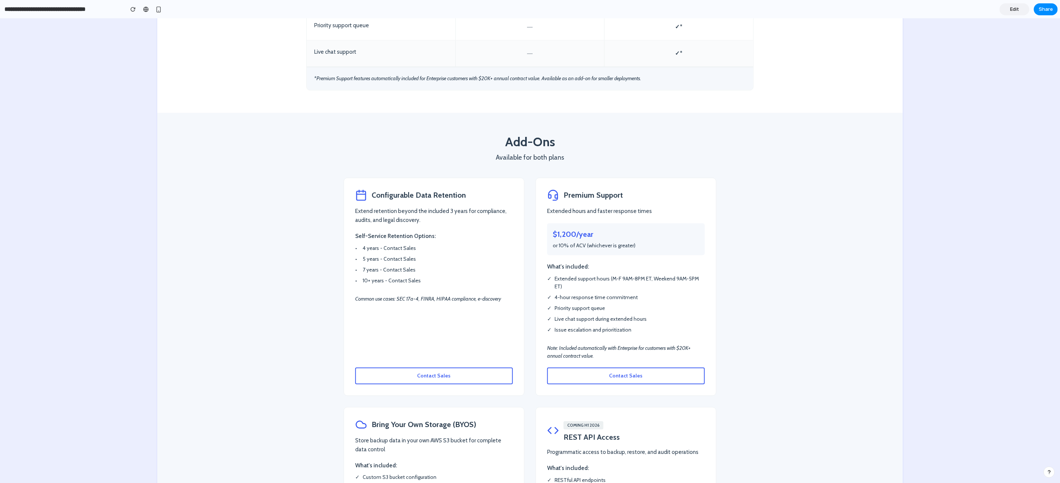
scroll to position [1061, 0]
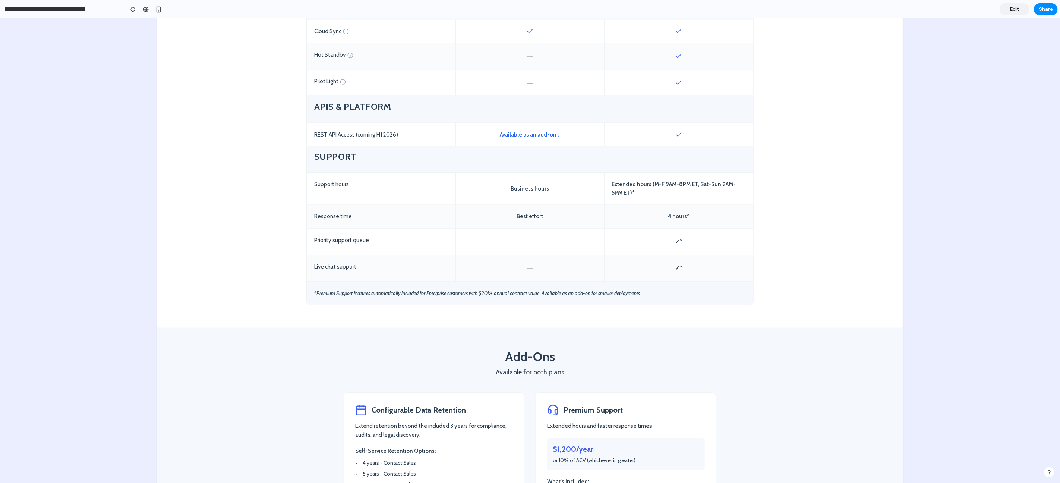
click at [1018, 11] on span "Edit" at bounding box center [1015, 9] width 9 height 7
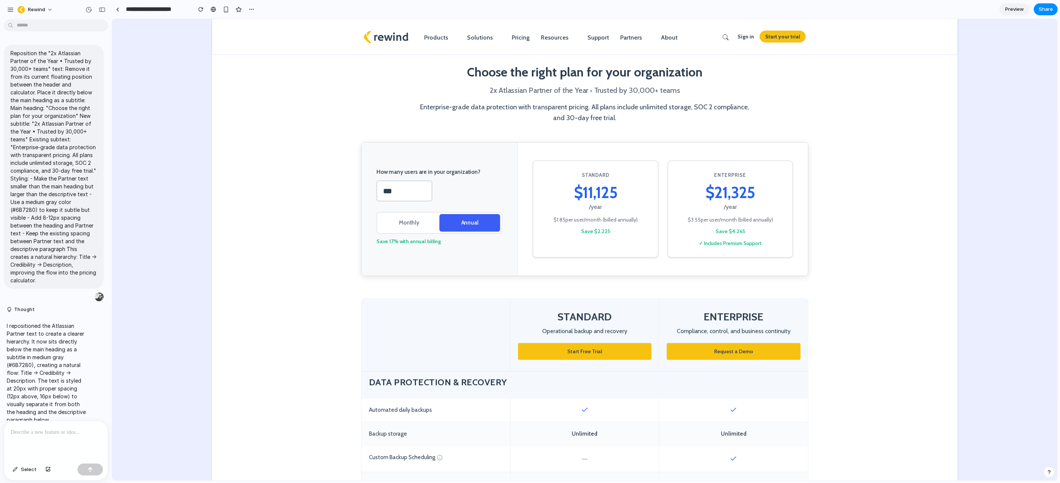
scroll to position [5165, 0]
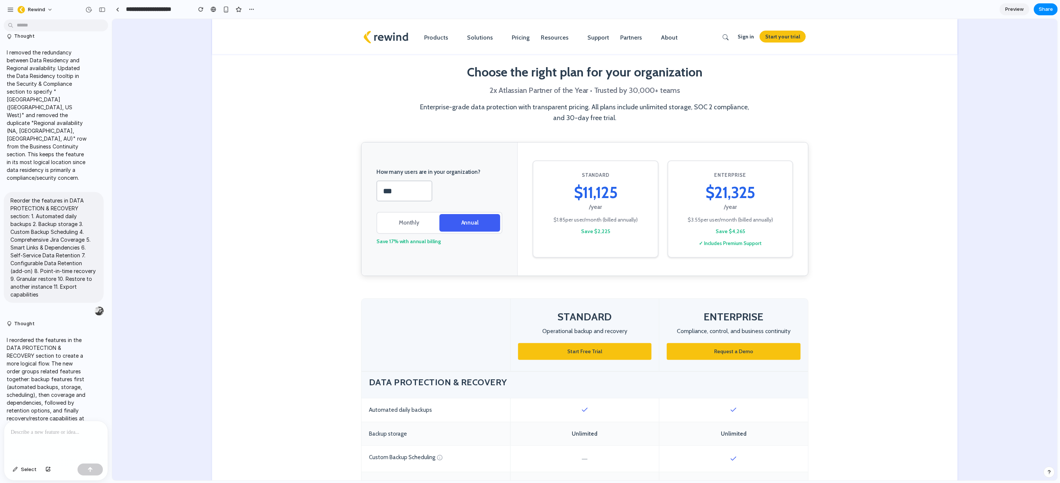
click at [49, 429] on p at bounding box center [56, 432] width 90 height 9
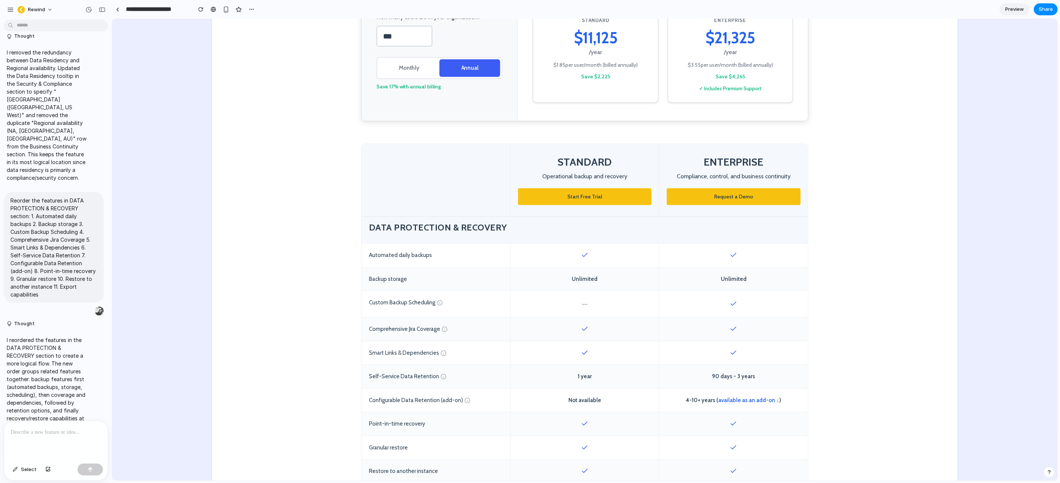
scroll to position [527, 0]
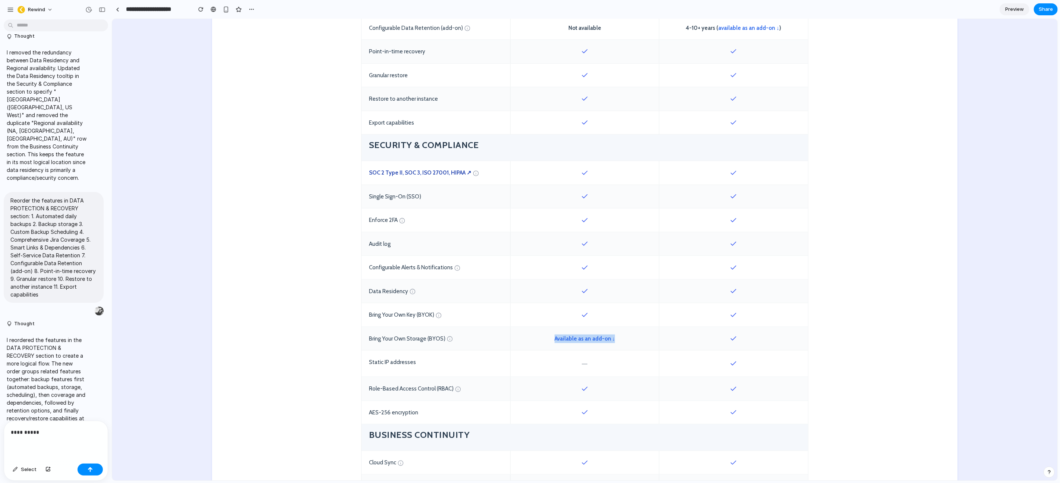
drag, startPoint x: 628, startPoint y: 339, endPoint x: 471, endPoint y: 348, distance: 156.5
click at [551, 336] on div "Available as an add-on ↓" at bounding box center [584, 338] width 149 height 23
copy link "Available as an add-on ↓"
click at [73, 428] on p "**********" at bounding box center [54, 432] width 87 height 9
click at [42, 429] on p "**********" at bounding box center [54, 419] width 87 height 36
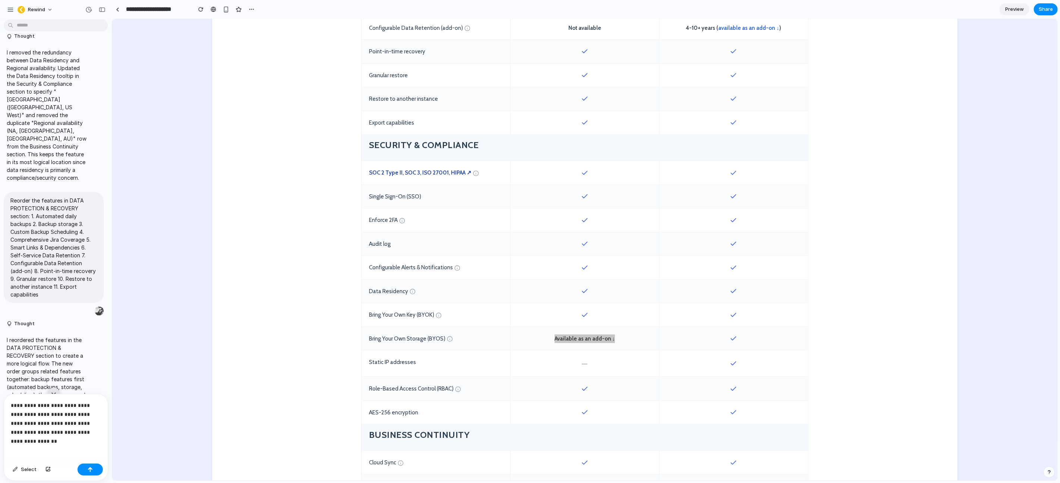
click at [96, 428] on p "**********" at bounding box center [54, 419] width 87 height 36
click at [89, 471] on div "button" at bounding box center [90, 469] width 5 height 5
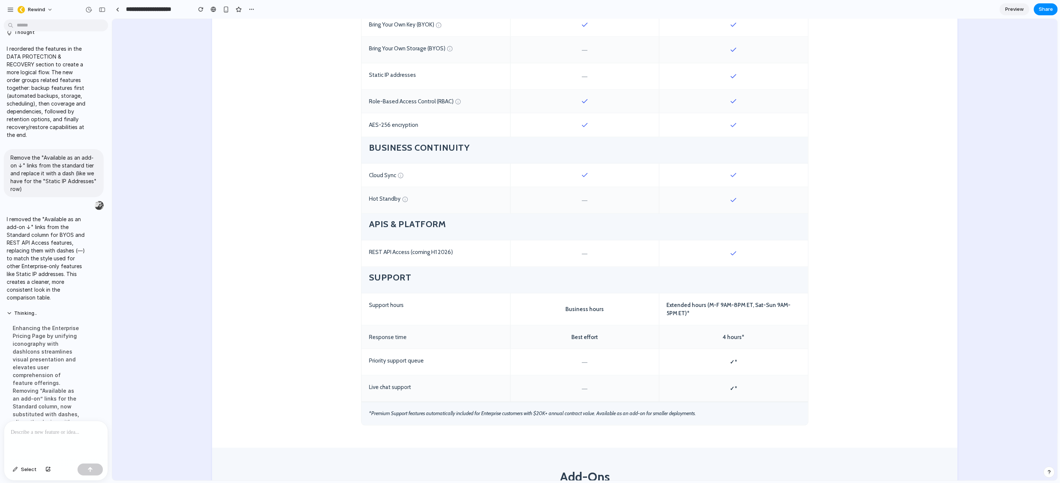
scroll to position [965, 0]
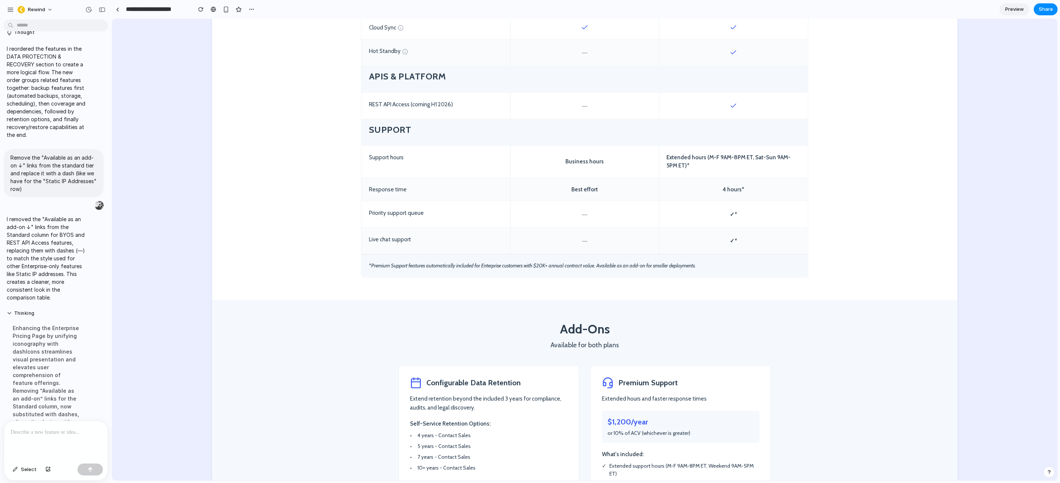
click at [468, 267] on div "*Premium Support features automatically included for Enterprise customers with …" at bounding box center [584, 265] width 447 height 23
copy div "*Premium Support features automatically included for Enterprise customers with …"
click at [46, 428] on p at bounding box center [54, 432] width 87 height 9
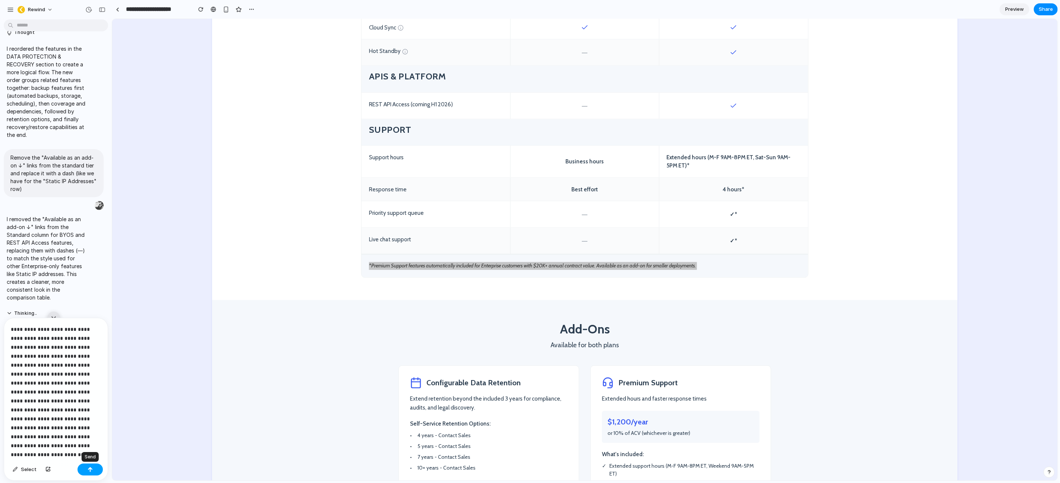
click at [82, 468] on button "button" at bounding box center [90, 470] width 25 height 12
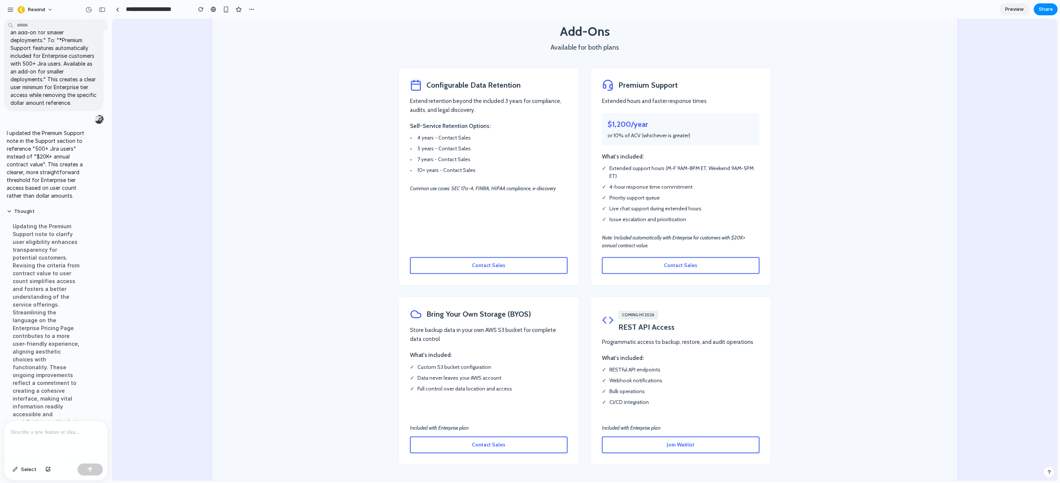
scroll to position [1261, 0]
click at [308, 283] on section "Add-Ons Available for both plans Configurable Data Retention Extend retention b…" at bounding box center [585, 245] width 746 height 485
click at [41, 431] on p at bounding box center [54, 432] width 87 height 9
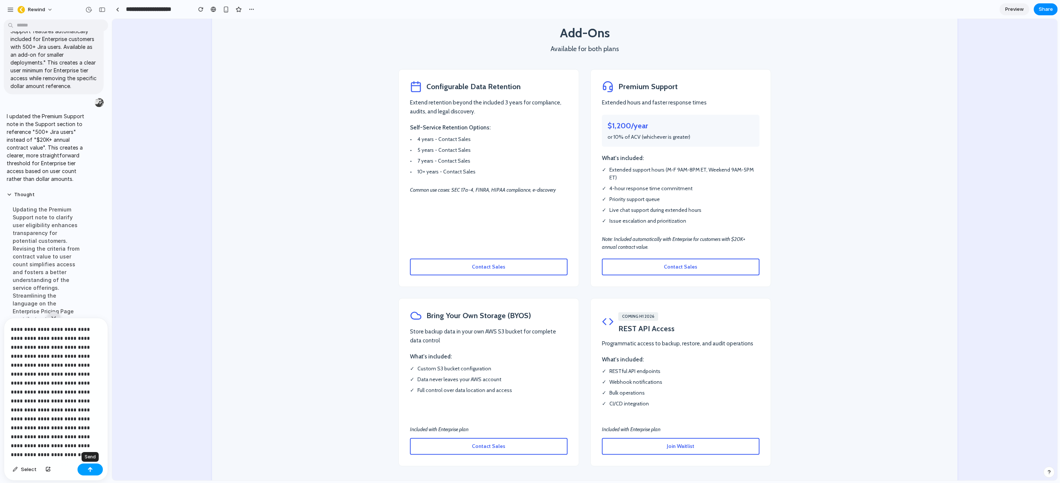
click at [95, 471] on button "button" at bounding box center [90, 470] width 25 height 12
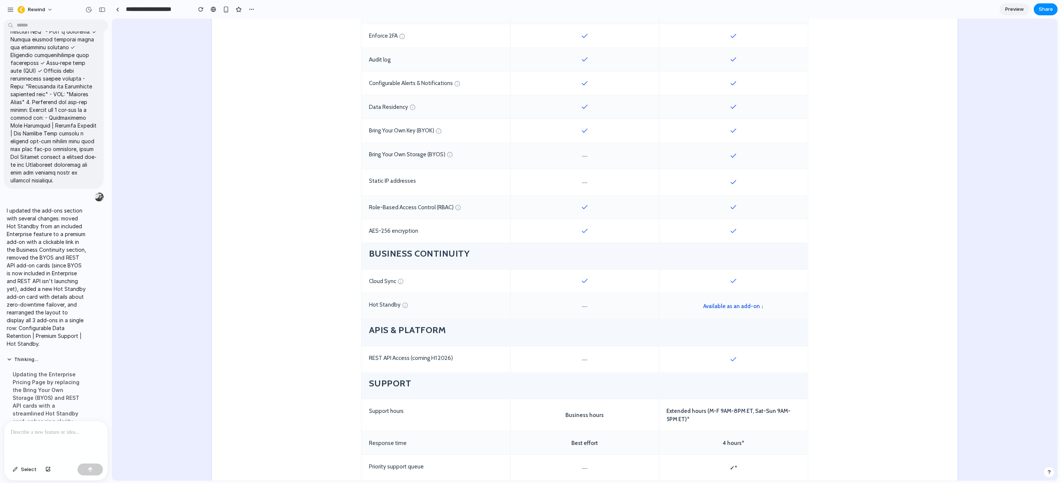
scroll to position [713, 0]
click at [732, 305] on link "Available as an add-on ↓" at bounding box center [733, 304] width 61 height 9
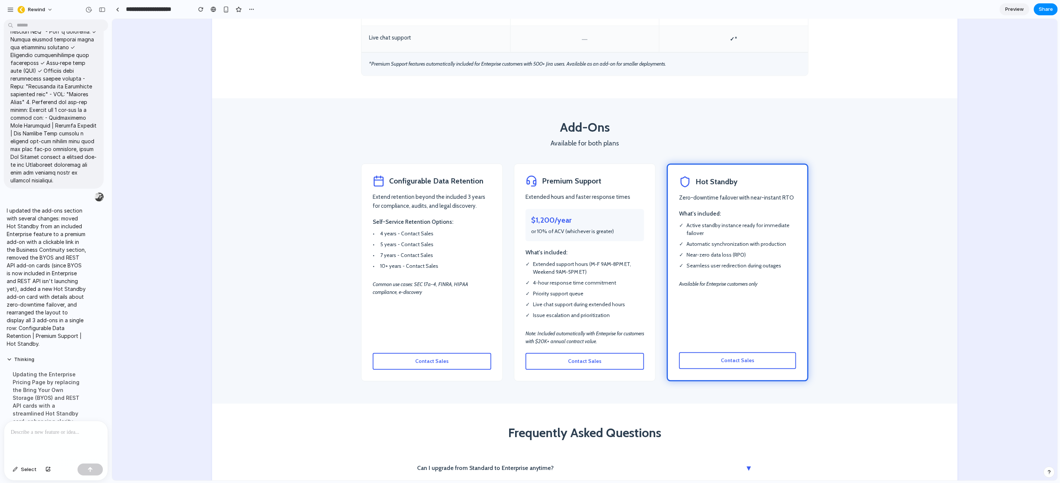
scroll to position [1168, 0]
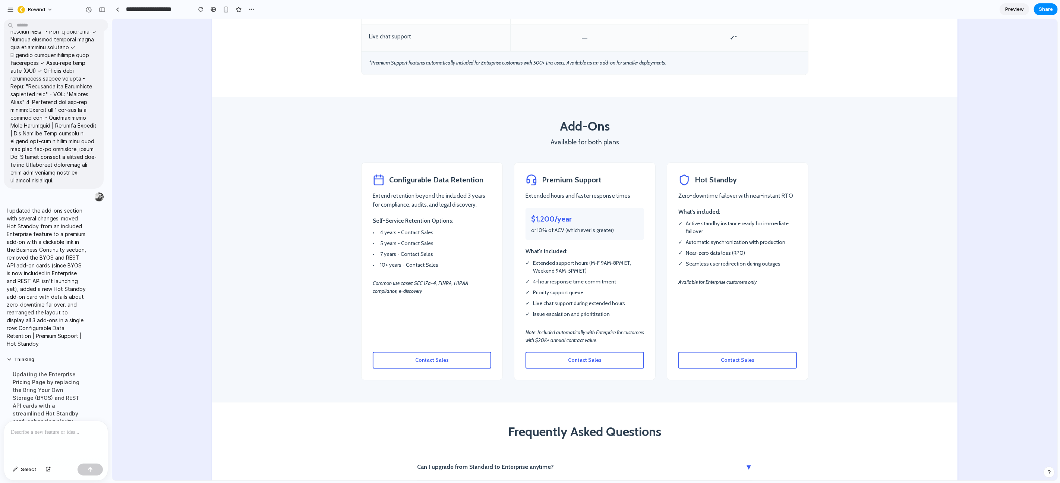
click at [865, 291] on section "Add-Ons Available for both plans Configurable Data Retention Extend retention b…" at bounding box center [585, 249] width 746 height 305
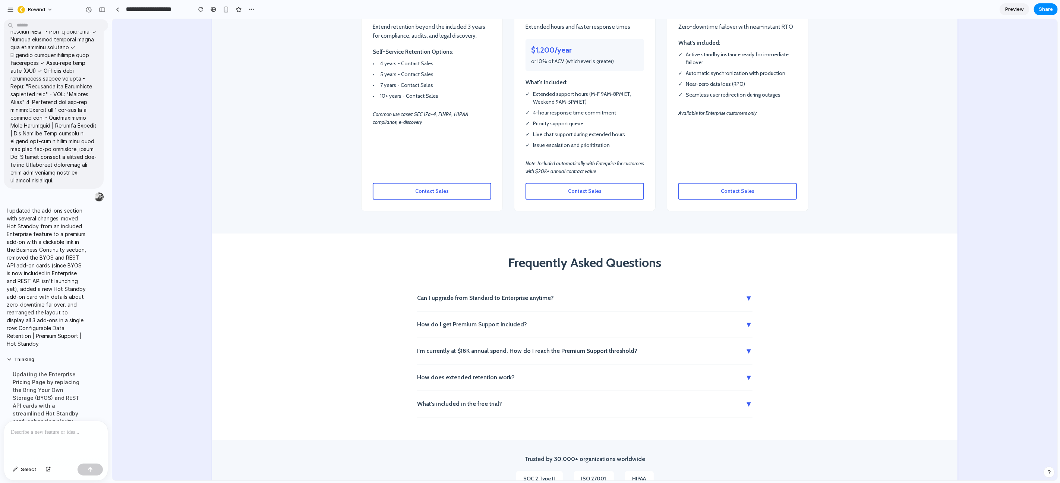
scroll to position [1407, 0]
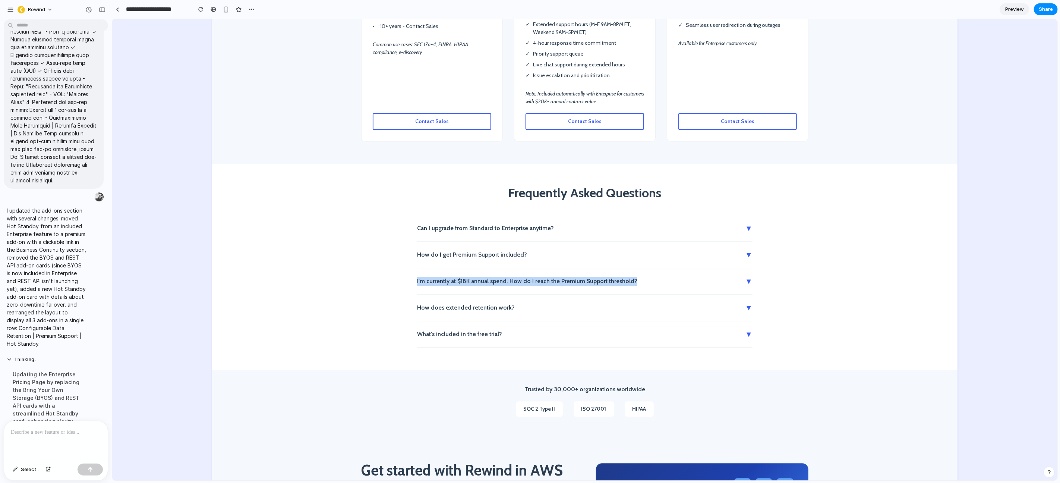
drag, startPoint x: 403, startPoint y: 279, endPoint x: 630, endPoint y: 277, distance: 227.1
click at [630, 277] on section "Frequently Asked Questions Can I upgrade from Standard to Enterprise anytime? ▼…" at bounding box center [585, 266] width 746 height 206
click at [750, 279] on section "Frequently Asked Questions Can I upgrade from Standard to Enterprise anytime? ▼…" at bounding box center [585, 266] width 746 height 206
click at [747, 280] on span "▼" at bounding box center [748, 280] width 7 height 11
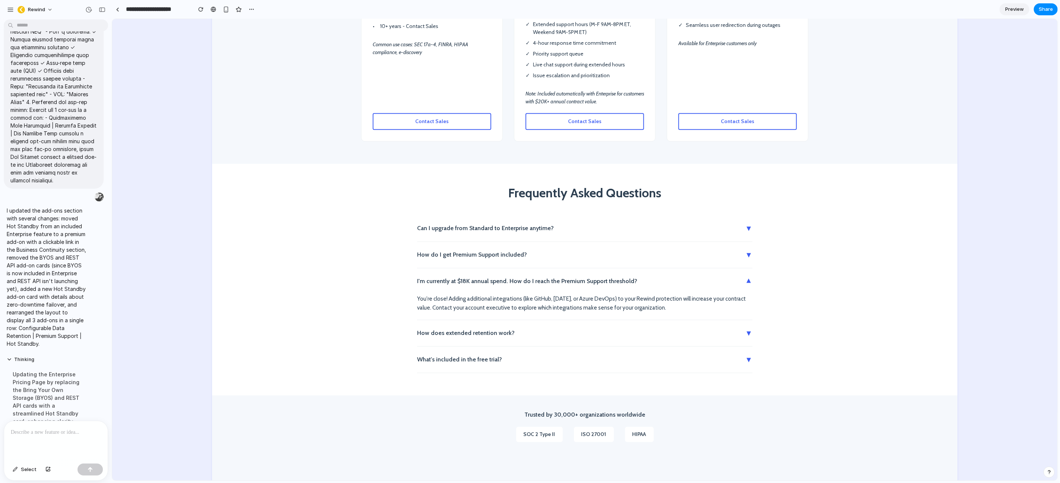
click at [24, 433] on p at bounding box center [54, 432] width 87 height 9
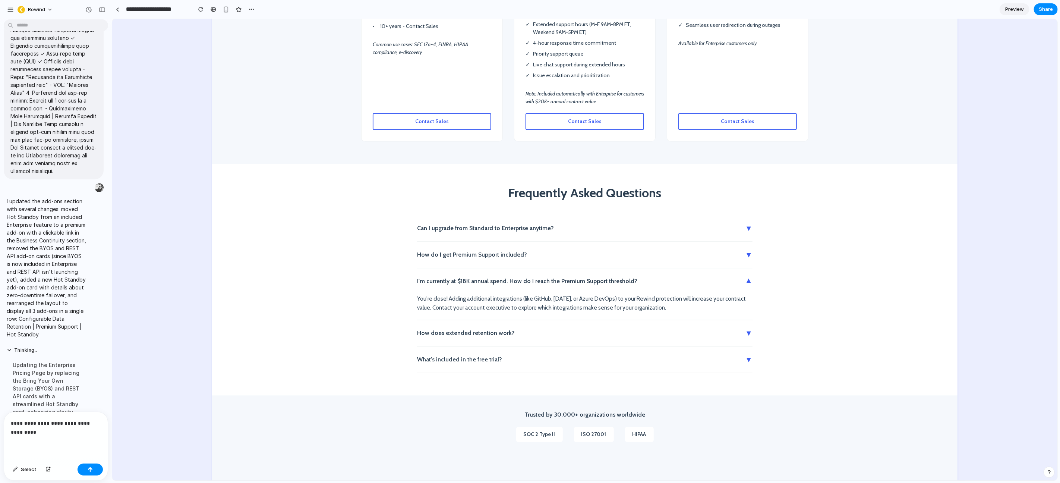
click at [465, 253] on button "How do I get Premium Support included? ▼" at bounding box center [585, 254] width 336 height 26
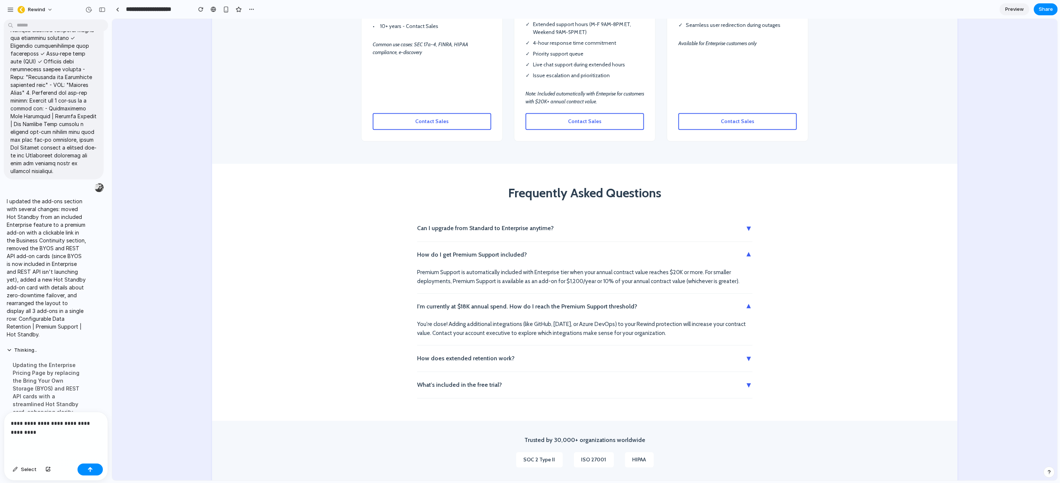
click at [58, 429] on p "**********" at bounding box center [54, 428] width 87 height 18
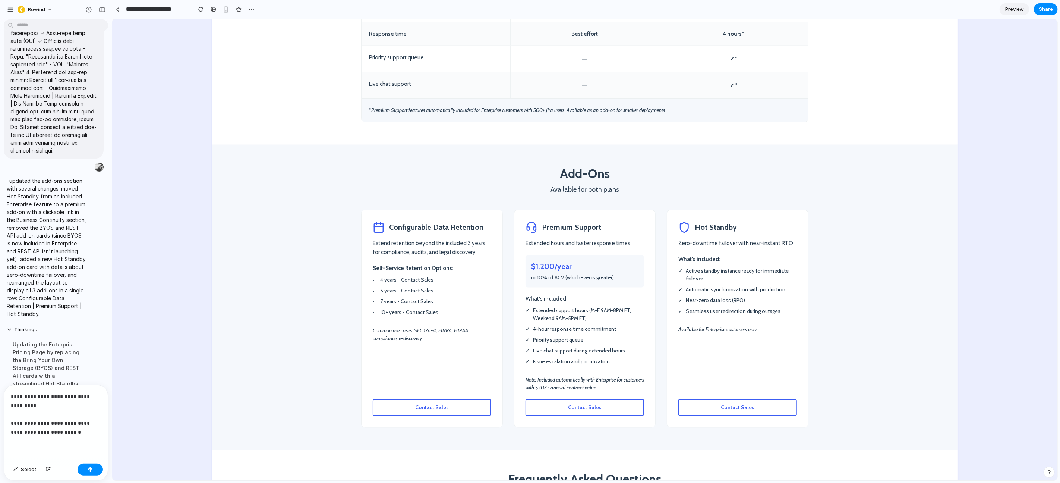
scroll to position [5431, 0]
click at [79, 430] on p "**********" at bounding box center [54, 414] width 87 height 45
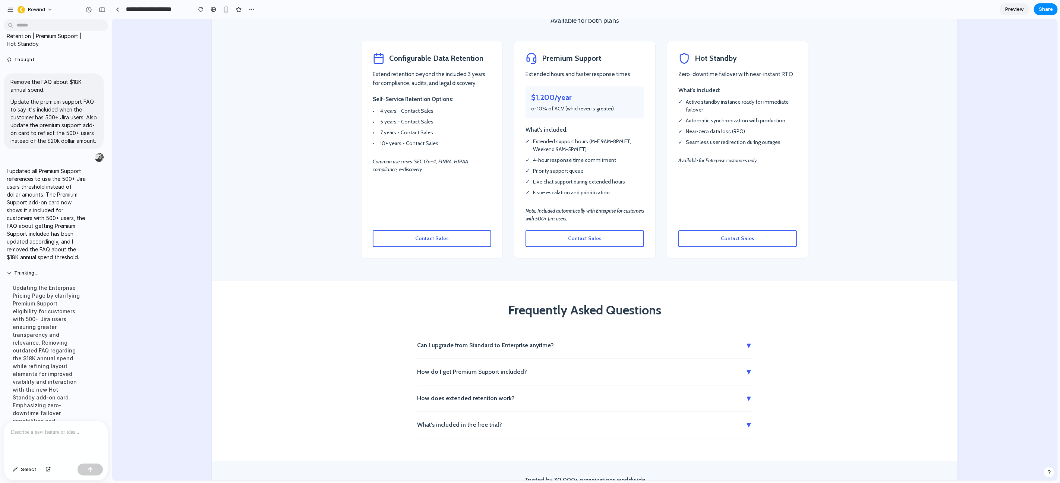
scroll to position [1269, 0]
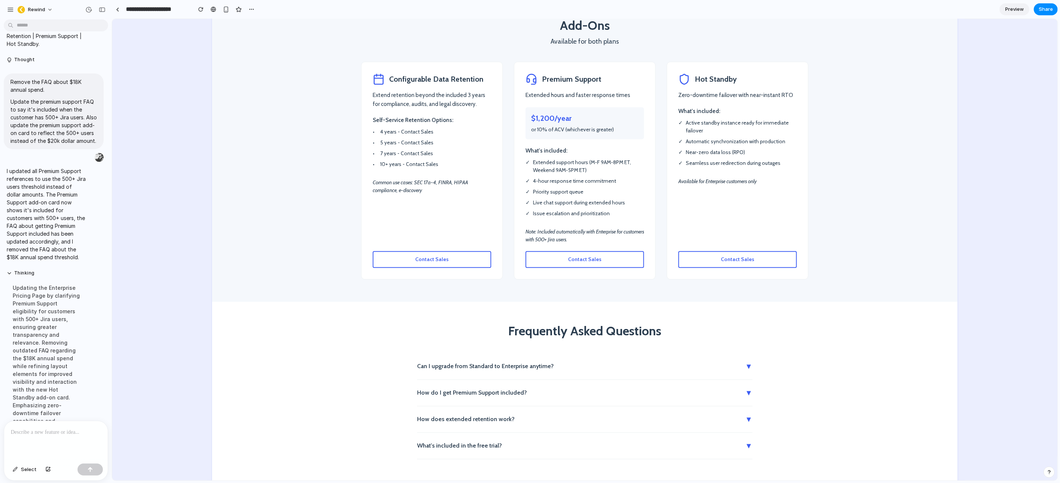
click at [476, 391] on button "How do I get Premium Support included? ▼" at bounding box center [585, 392] width 336 height 26
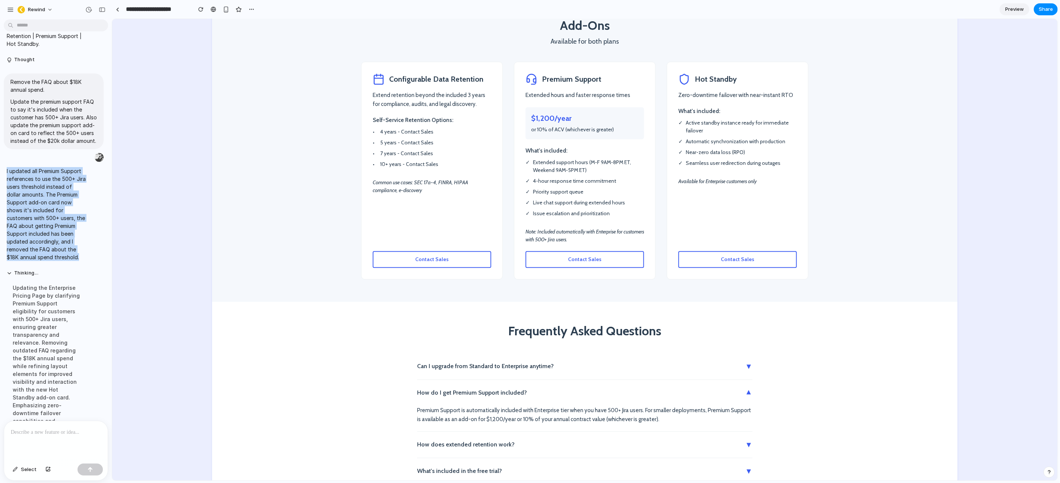
drag, startPoint x: 54, startPoint y: 214, endPoint x: 7, endPoint y: 128, distance: 98.0
click at [7, 167] on p "I updated all Premium Support references to use the 500+ Jira users threshold i…" at bounding box center [47, 214] width 80 height 94
copy p "I updated all Premium Support references to use the 500+ Jira users threshold i…"
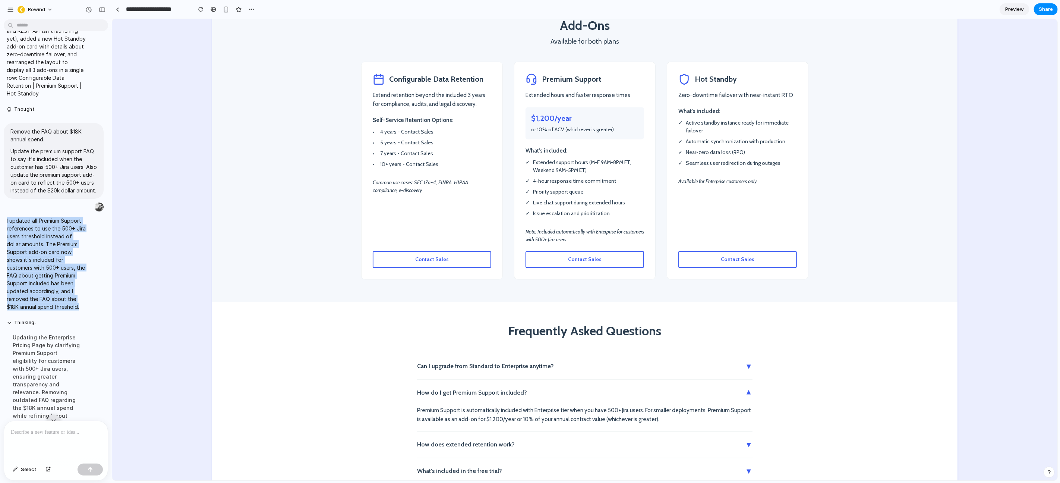
scroll to position [5088, 0]
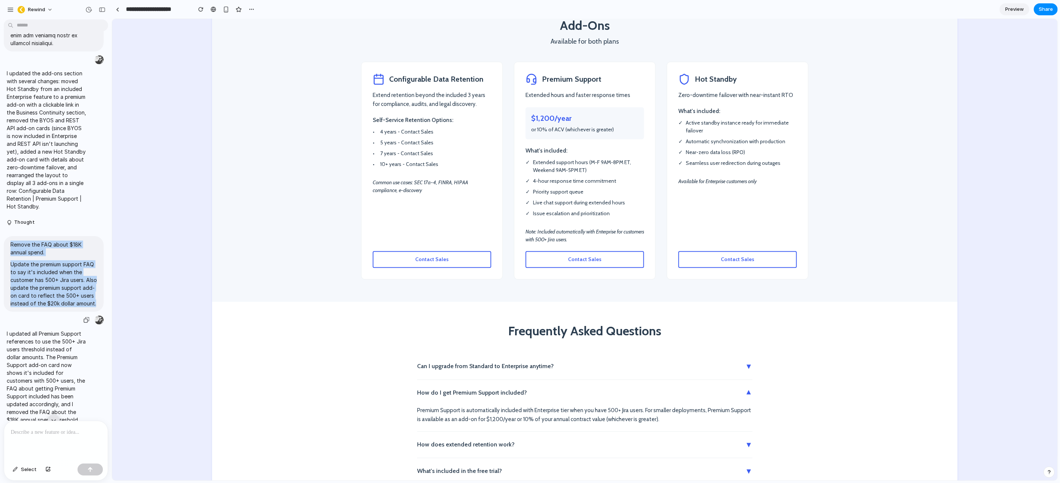
drag, startPoint x: 10, startPoint y: 194, endPoint x: 53, endPoint y: 261, distance: 79.8
click at [53, 261] on span "Remove the FAQ about $18K annual spend. Update the premium support FAQ to say i…" at bounding box center [53, 274] width 87 height 67
copy span "Remove the FAQ about $18K annual spend. Update the premium support FAQ to say i…"
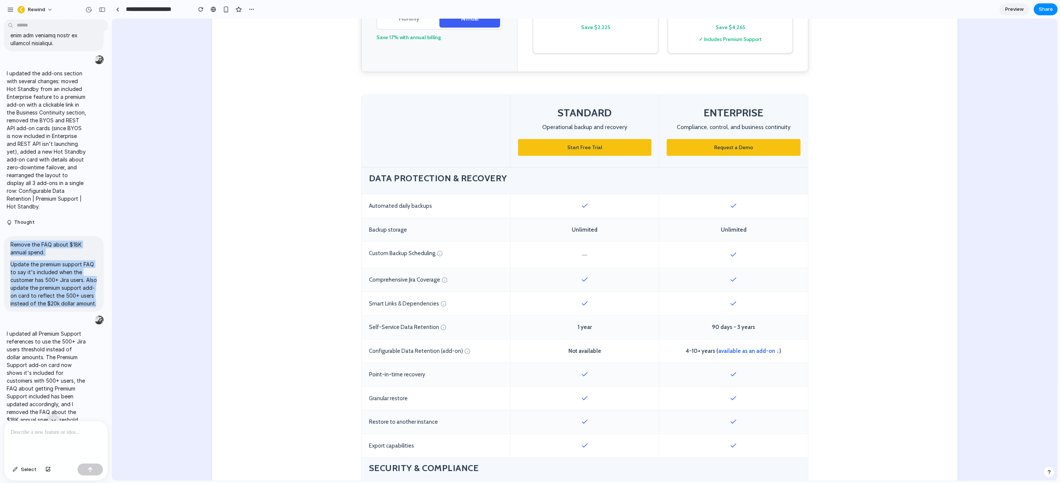
scroll to position [193, 0]
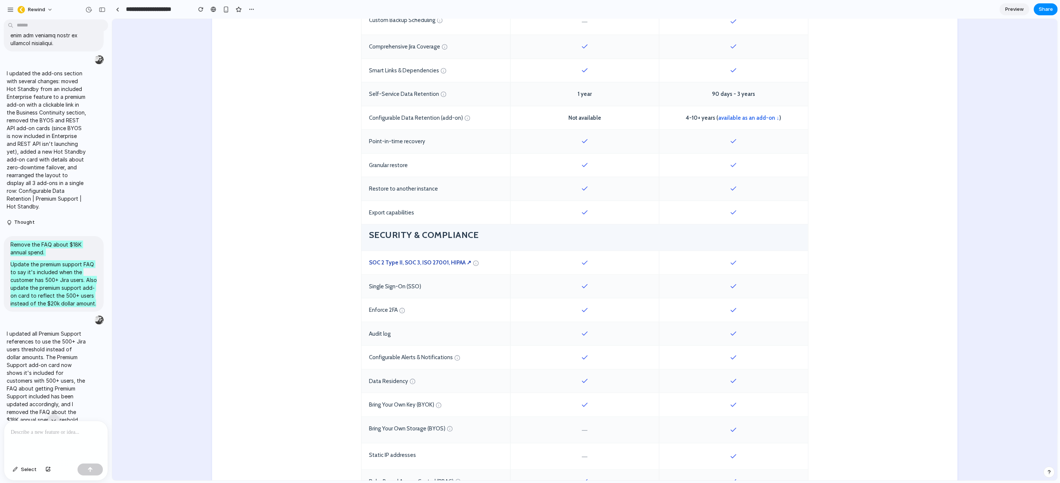
scroll to position [448, 0]
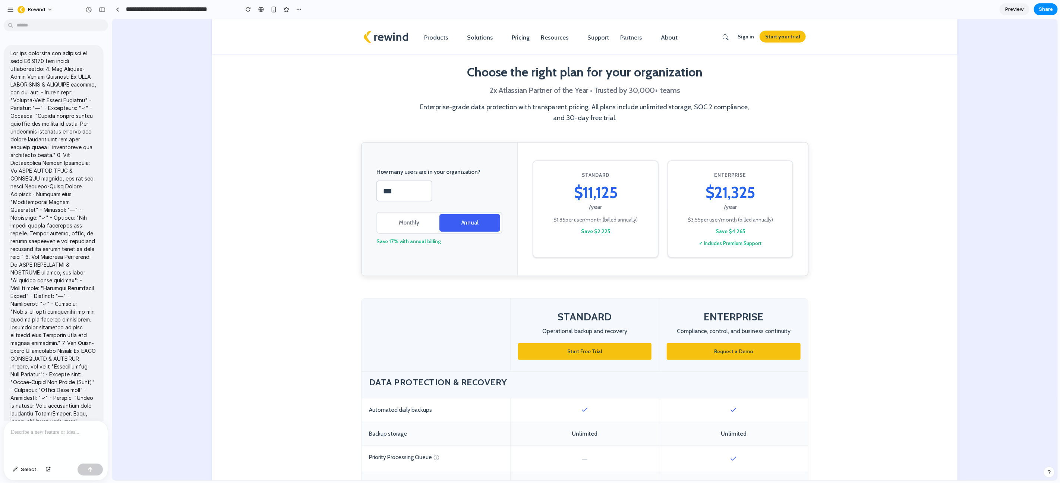
scroll to position [558, 0]
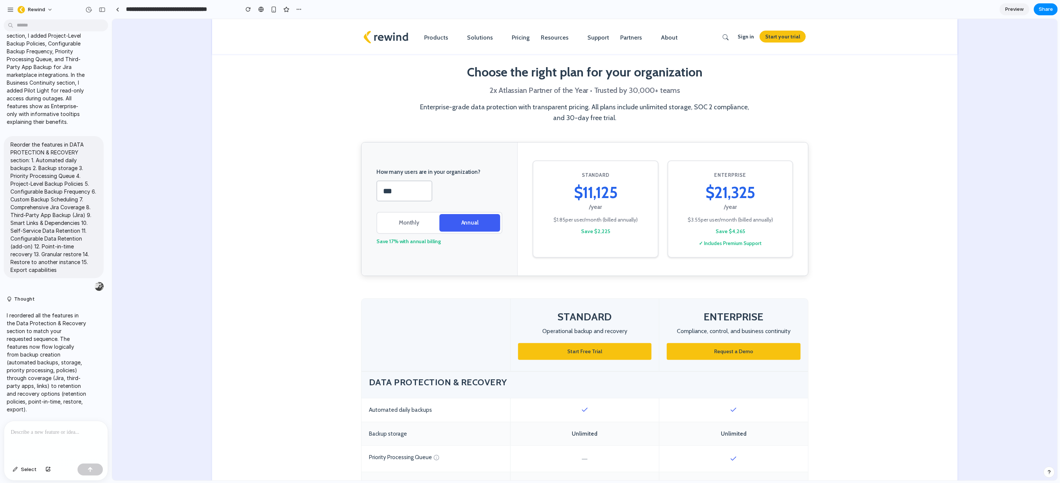
click at [69, 429] on p at bounding box center [56, 432] width 90 height 9
click at [93, 468] on button "button" at bounding box center [90, 470] width 25 height 12
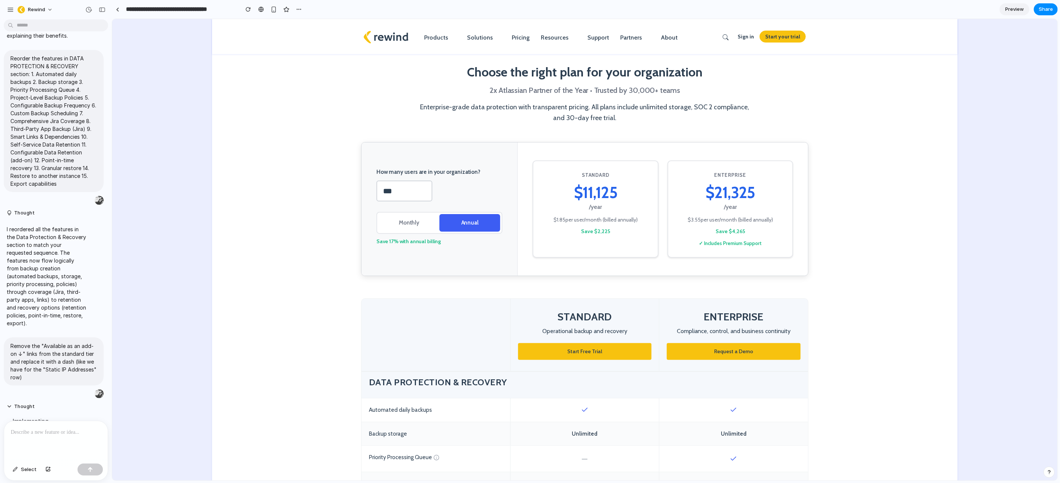
scroll to position [928, 0]
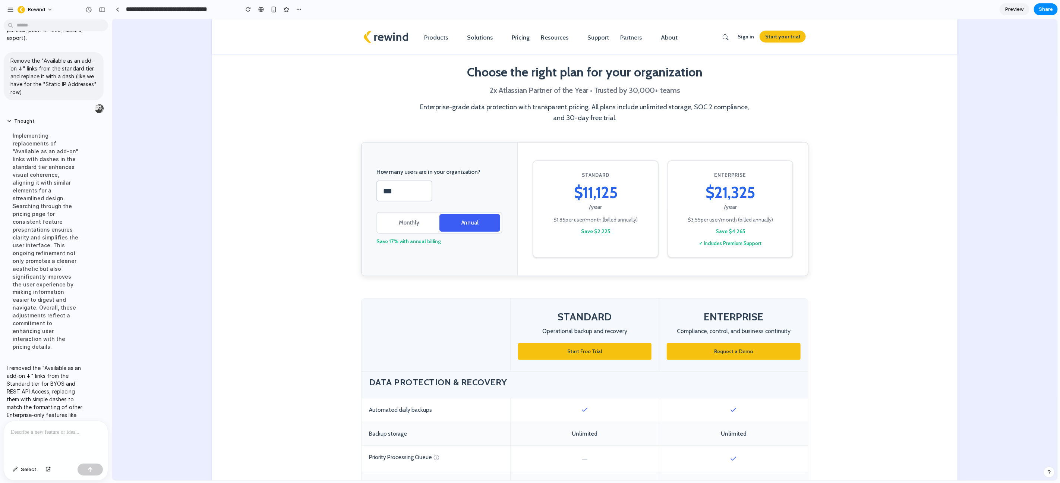
click at [51, 433] on p at bounding box center [54, 432] width 87 height 9
paste div
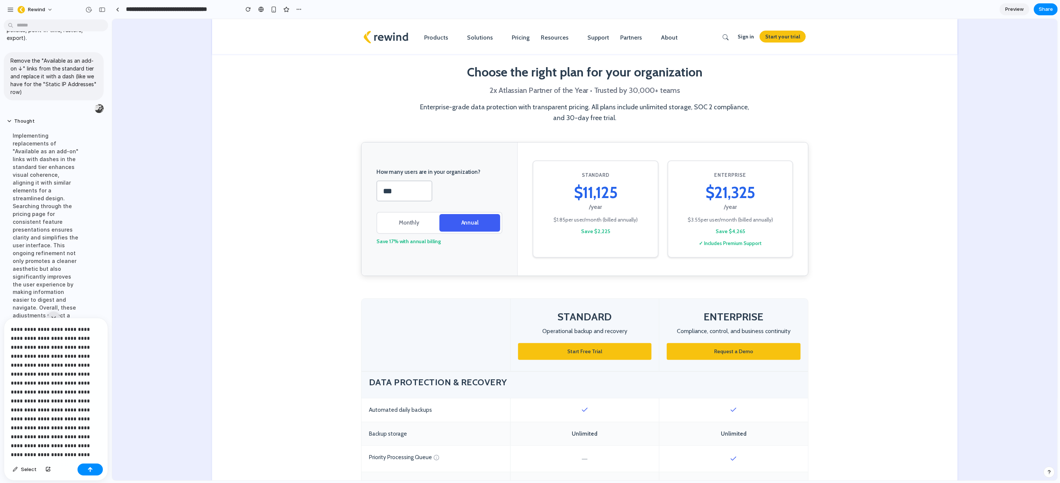
click at [35, 420] on p "**********" at bounding box center [53, 396] width 84 height 143
click at [50, 377] on p "**********" at bounding box center [53, 396] width 84 height 143
click at [52, 387] on p "**********" at bounding box center [53, 396] width 84 height 143
click at [93, 469] on button "button" at bounding box center [90, 470] width 25 height 12
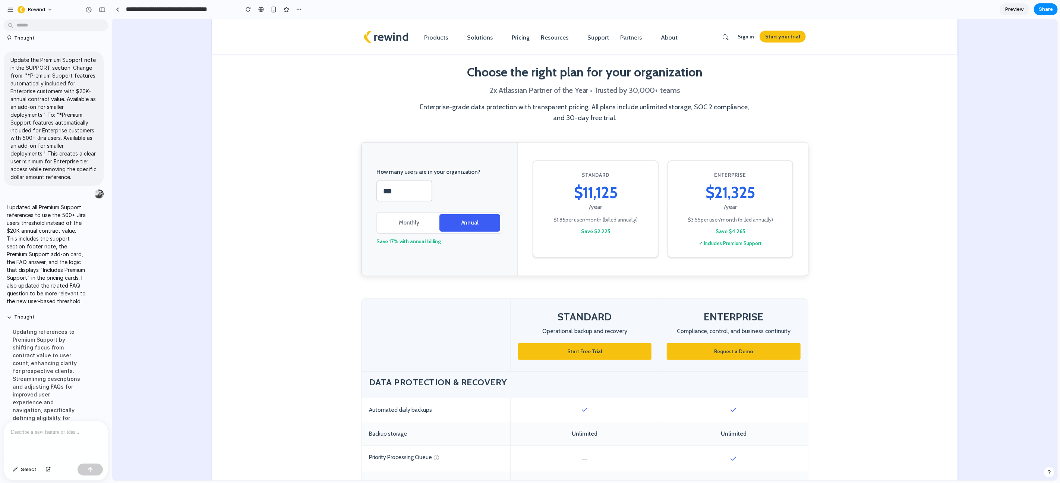
scroll to position [1223, 0]
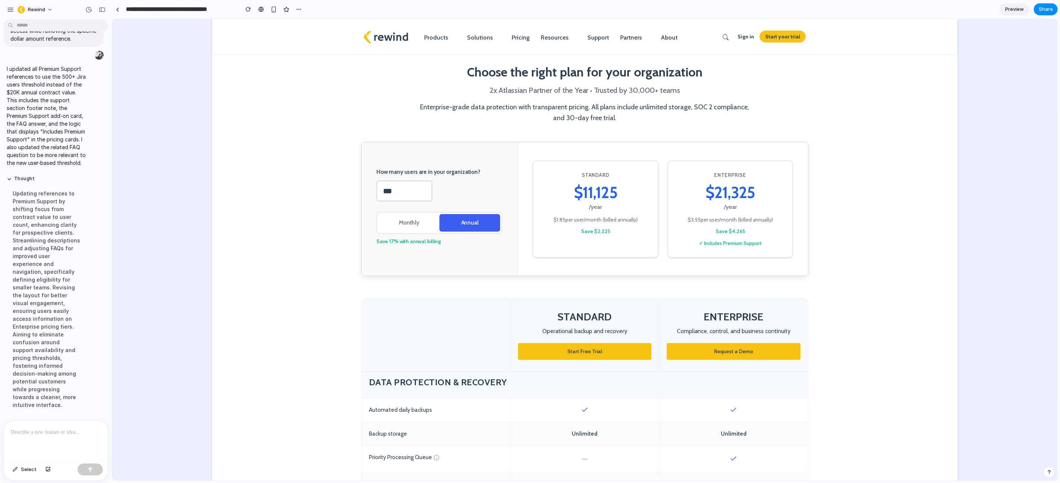
click at [58, 430] on p at bounding box center [54, 432] width 87 height 9
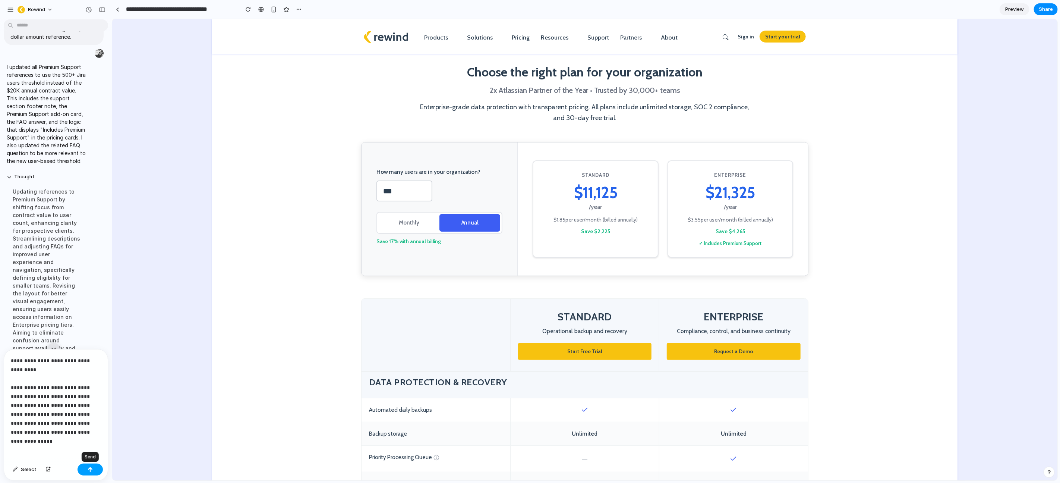
click at [97, 472] on button "button" at bounding box center [90, 470] width 25 height 12
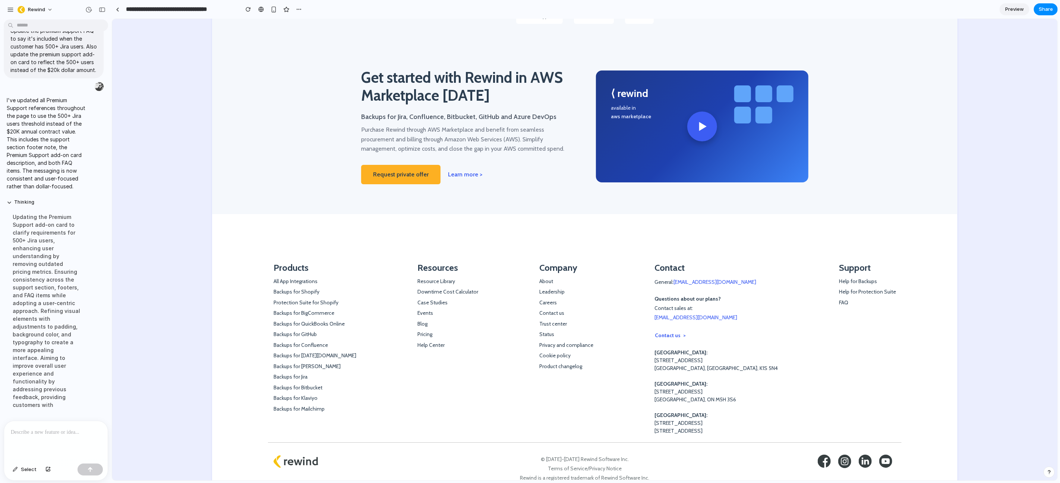
scroll to position [1691, 0]
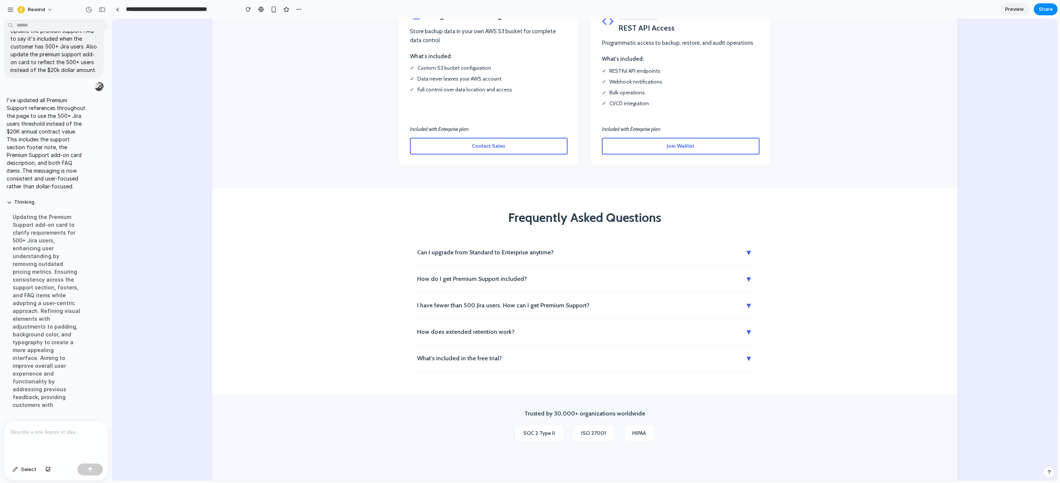
click at [471, 280] on button "How do I get Premium Support included? ▼" at bounding box center [585, 278] width 336 height 26
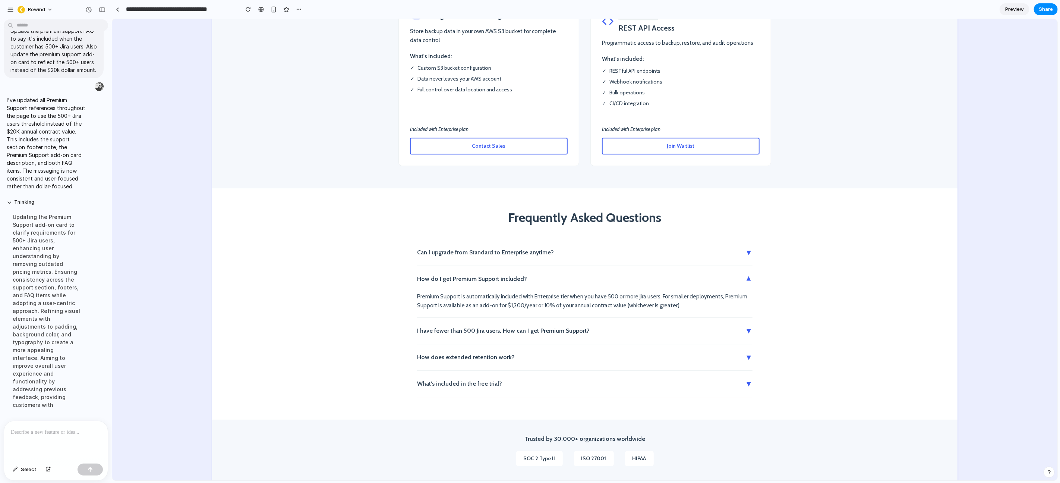
click at [471, 280] on button "How do I get Premium Support included? ▼" at bounding box center [585, 278] width 336 height 26
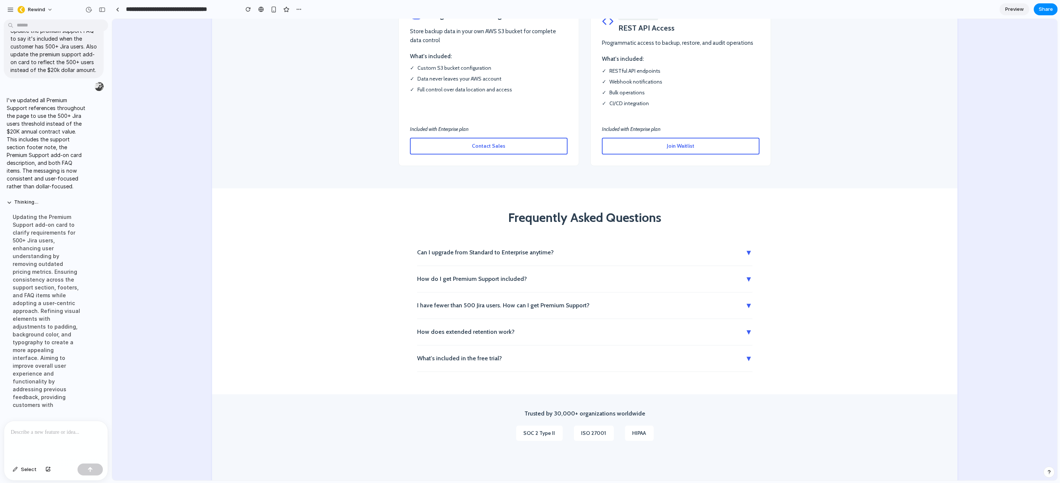
click at [60, 429] on p at bounding box center [54, 432] width 87 height 9
click at [89, 469] on div "button" at bounding box center [90, 469] width 5 height 5
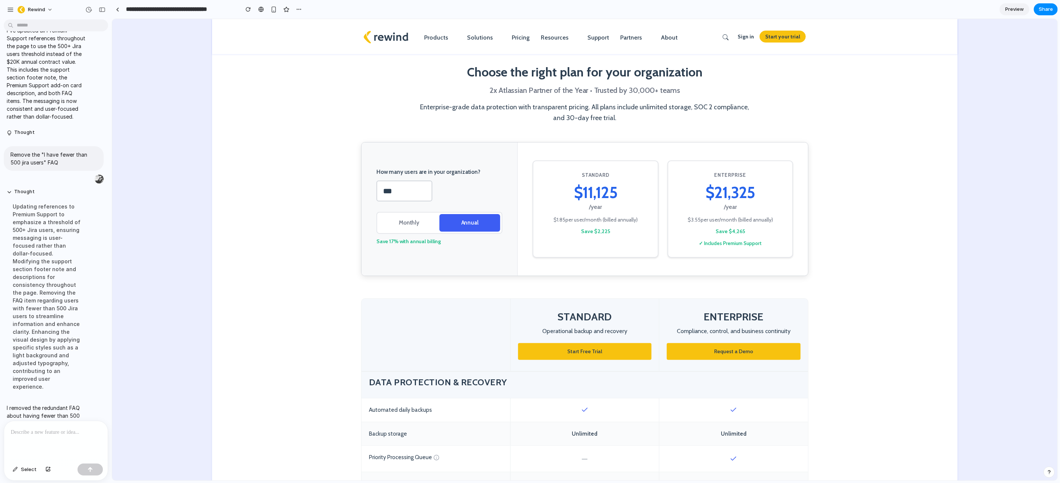
scroll to position [1535, 0]
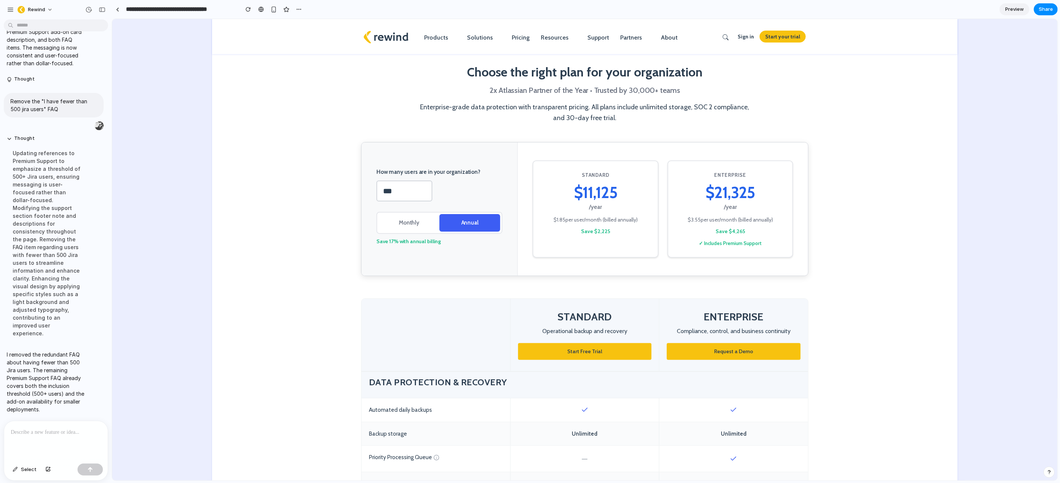
click at [1016, 7] on span "Preview" at bounding box center [1015, 9] width 19 height 7
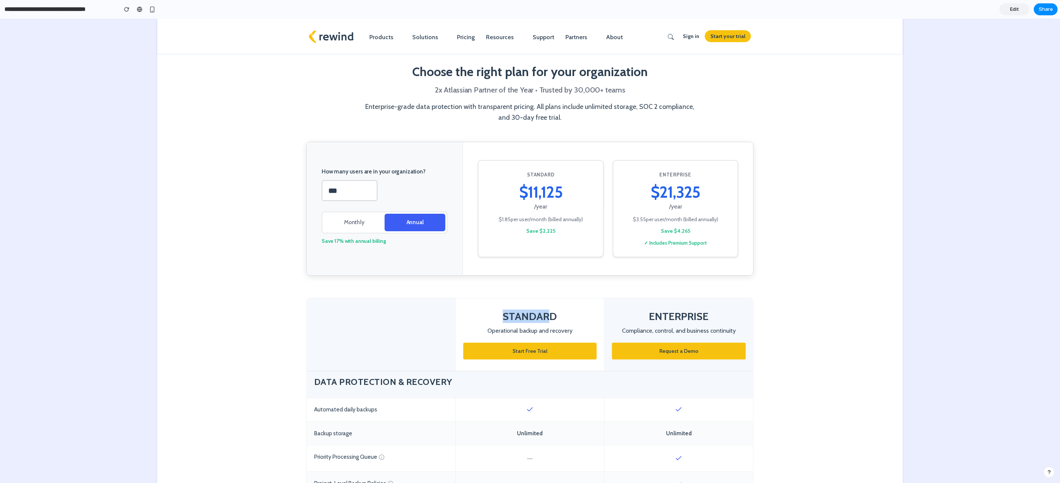
drag, startPoint x: 502, startPoint y: 314, endPoint x: 544, endPoint y: 315, distance: 41.8
click at [544, 315] on h3 "STANDARD" at bounding box center [530, 315] width 133 height 13
click at [548, 315] on h3 "STANDARD" at bounding box center [530, 315] width 133 height 13
drag, startPoint x: 549, startPoint y: 316, endPoint x: 466, endPoint y: 310, distance: 83.0
click at [471, 313] on h3 "STANDARD" at bounding box center [530, 315] width 133 height 13
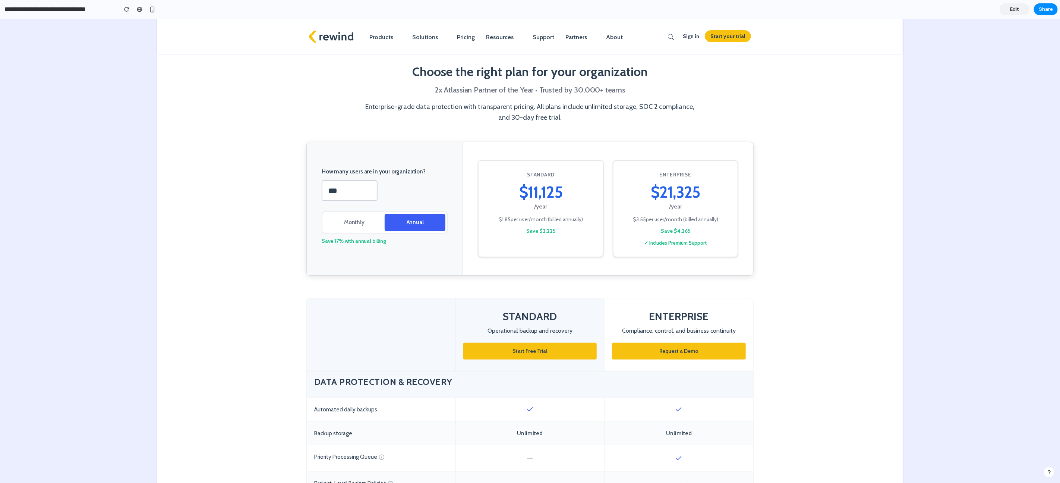
click at [671, 318] on h3 "ENTERPRISE" at bounding box center [679, 315] width 134 height 13
click at [1017, 12] on span "Edit" at bounding box center [1015, 9] width 9 height 7
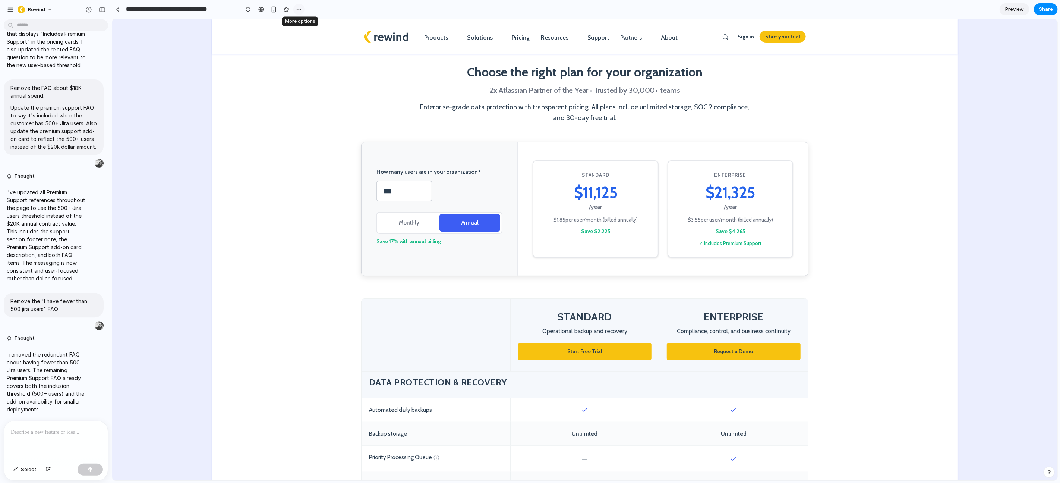
click at [301, 10] on div "button" at bounding box center [299, 9] width 6 height 6
click at [317, 27] on span "Duplicate" at bounding box center [318, 25] width 23 height 7
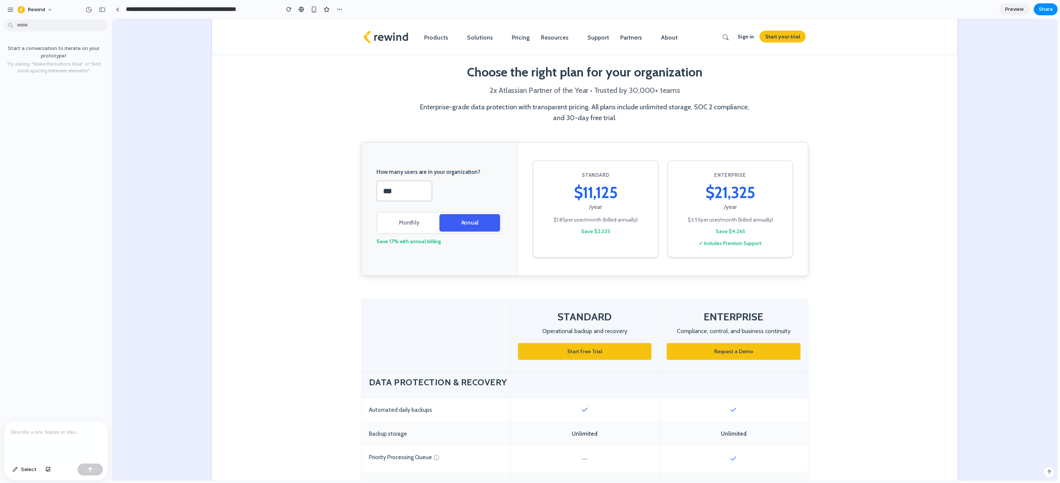
click at [157, 11] on input "**********" at bounding box center [201, 9] width 153 height 13
click at [174, 11] on input "**********" at bounding box center [201, 9] width 153 height 13
drag, startPoint x: 160, startPoint y: 10, endPoint x: 91, endPoint y: 10, distance: 69.4
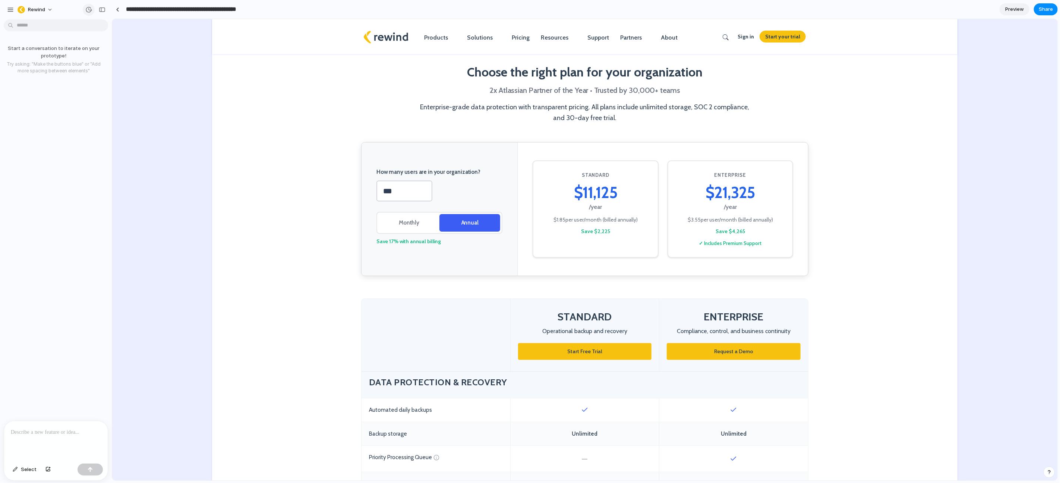
click at [90, 12] on div "**********" at bounding box center [530, 241] width 1060 height 483
click at [227, 10] on input "**********" at bounding box center [181, 9] width 112 height 13
click at [234, 10] on input "**********" at bounding box center [181, 9] width 112 height 13
click at [68, 428] on p at bounding box center [56, 432] width 90 height 9
click at [68, 428] on p at bounding box center [54, 432] width 87 height 9
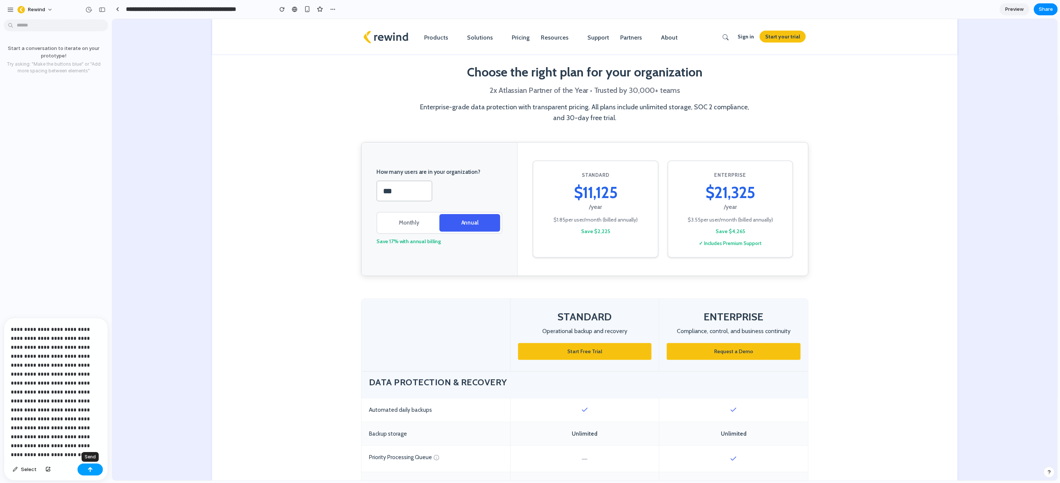
click at [88, 465] on button "button" at bounding box center [90, 470] width 25 height 12
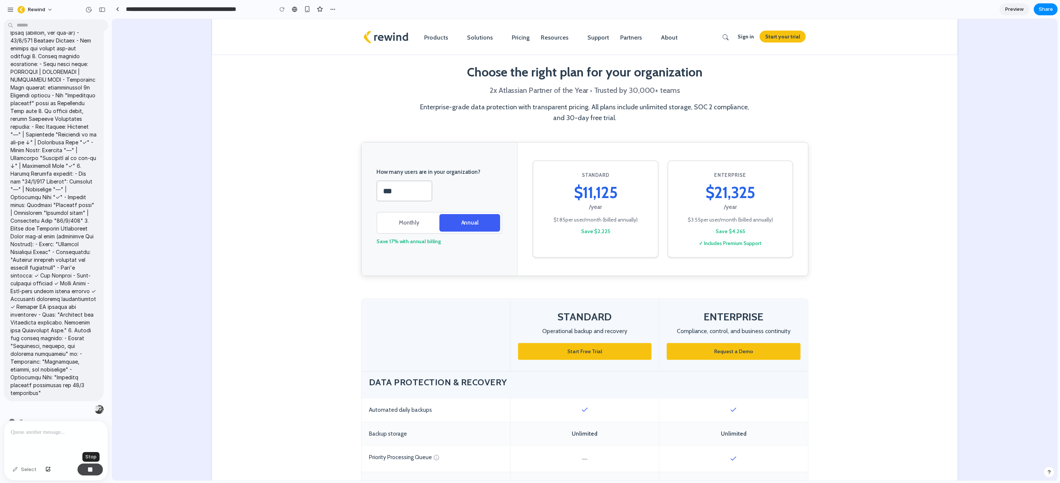
type input "**********"
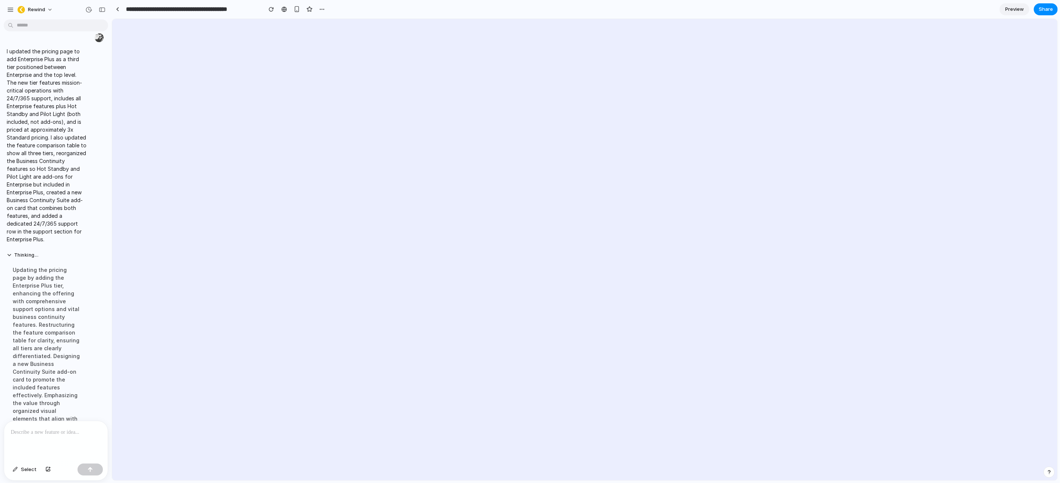
scroll to position [0, 0]
